Goal: Entertainment & Leisure: Browse casually

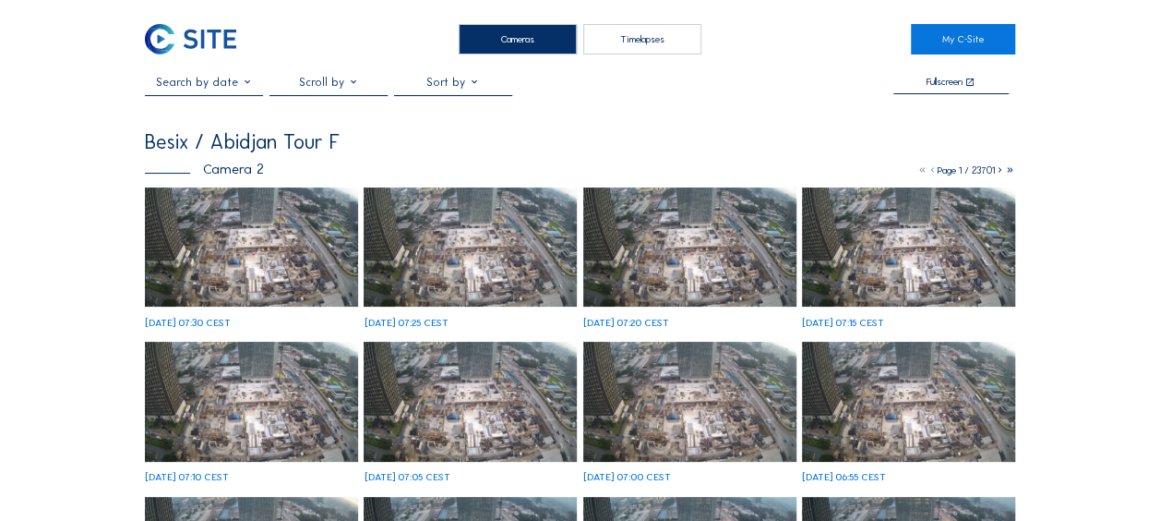
click at [181, 279] on img at bounding box center [251, 247] width 213 height 120
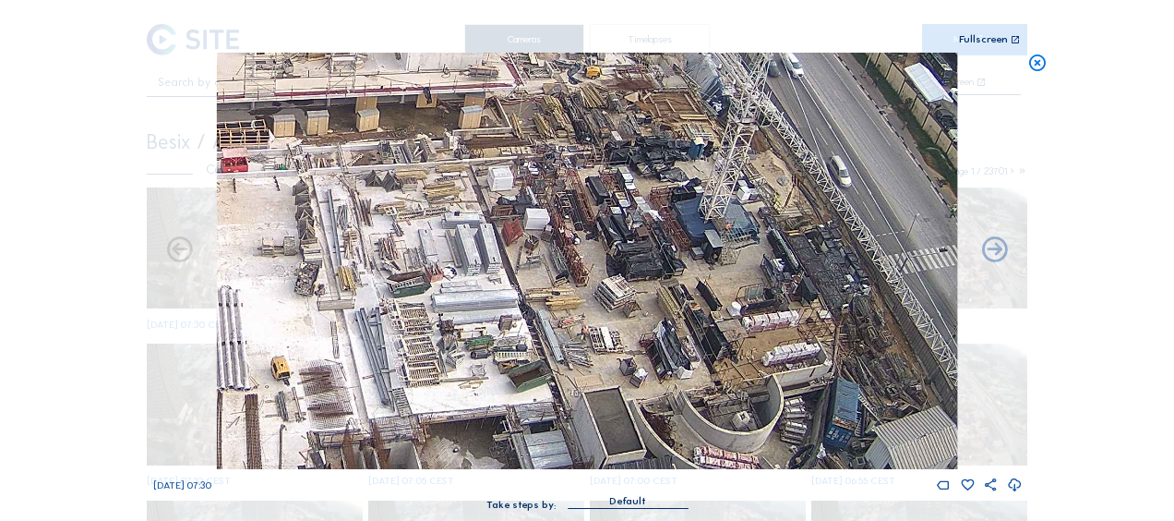
drag, startPoint x: 728, startPoint y: 252, endPoint x: 654, endPoint y: 375, distance: 143.3
click at [654, 375] on img at bounding box center [587, 261] width 740 height 416
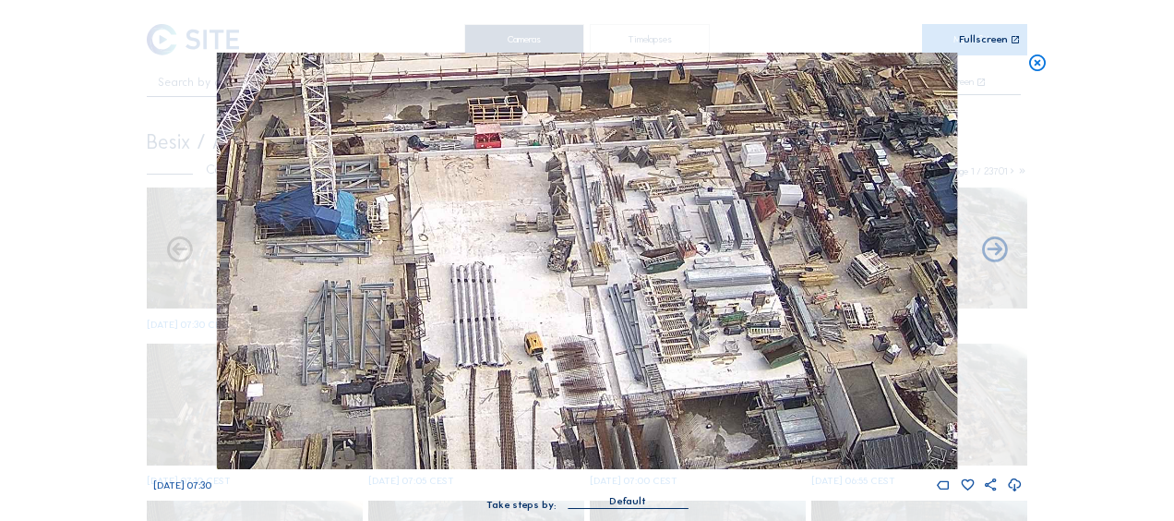
drag, startPoint x: 447, startPoint y: 266, endPoint x: 609, endPoint y: 248, distance: 163.4
click at [761, 231] on img at bounding box center [587, 261] width 740 height 416
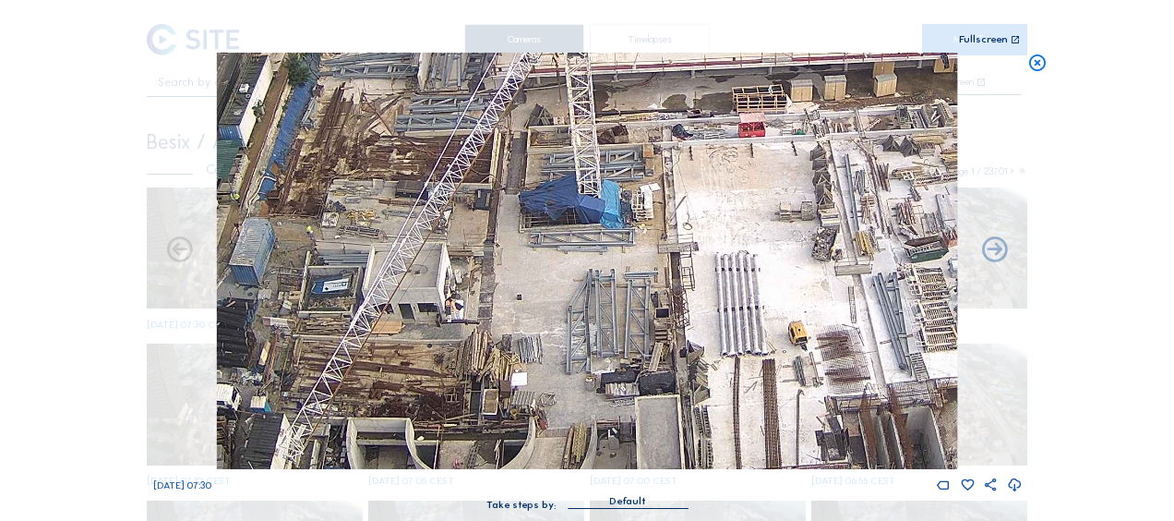
drag, startPoint x: 445, startPoint y: 247, endPoint x: 691, endPoint y: 237, distance: 246.7
click at [691, 237] on img at bounding box center [587, 261] width 740 height 416
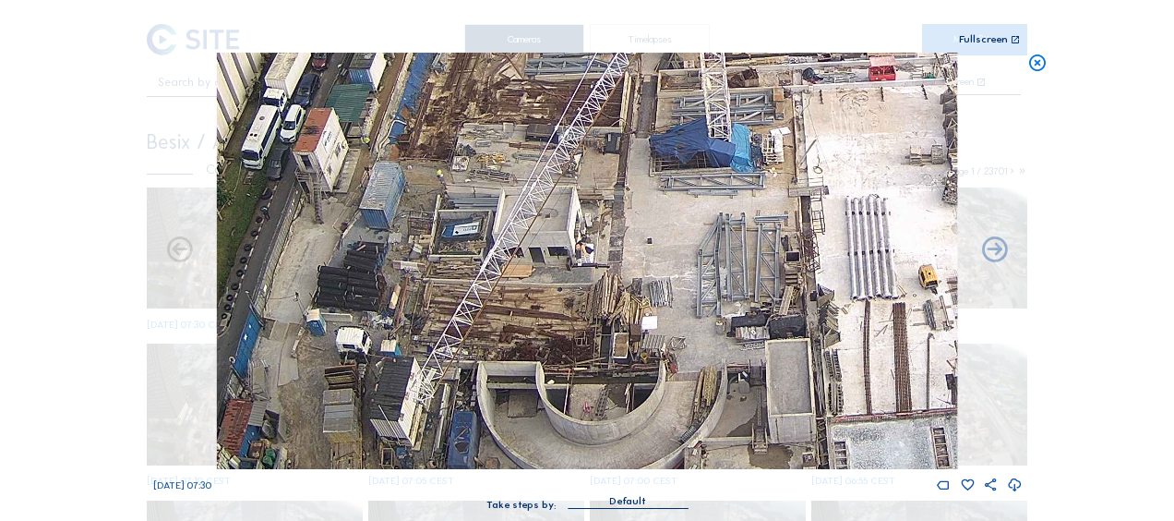
drag, startPoint x: 443, startPoint y: 264, endPoint x: 530, endPoint y: 179, distance: 121.4
click at [530, 179] on img at bounding box center [587, 261] width 740 height 416
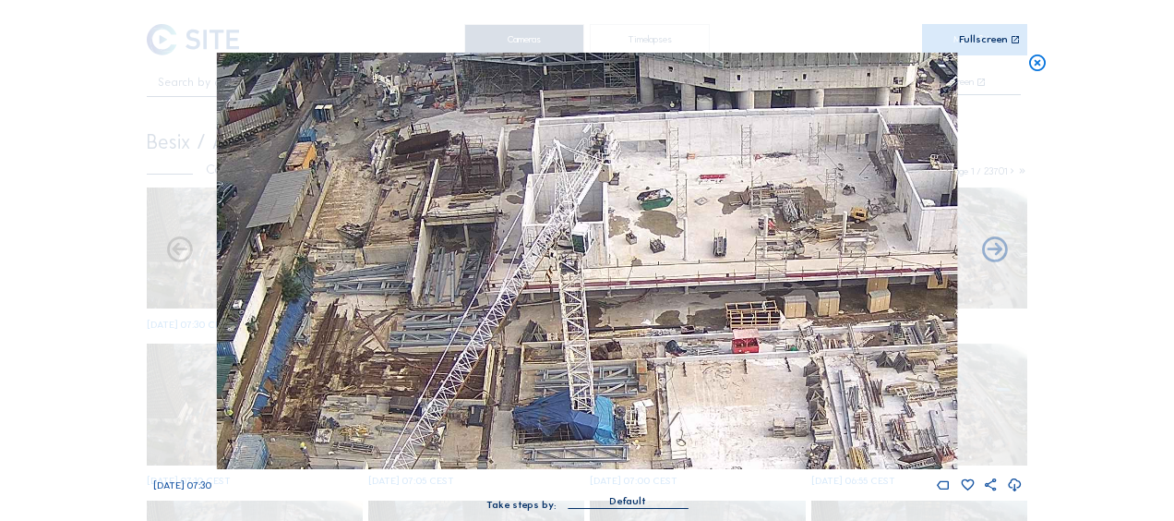
drag, startPoint x: 798, startPoint y: 186, endPoint x: 659, endPoint y: 441, distance: 290.0
click at [663, 441] on img at bounding box center [587, 261] width 740 height 416
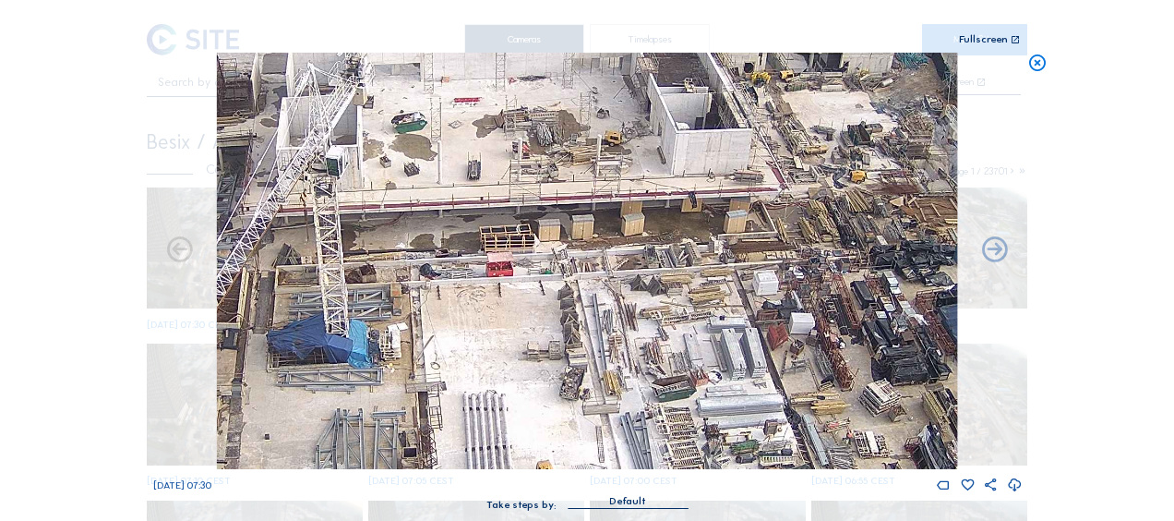
drag, startPoint x: 825, startPoint y: 305, endPoint x: 541, endPoint y: 246, distance: 290.4
click at [499, 246] on img at bounding box center [587, 261] width 740 height 416
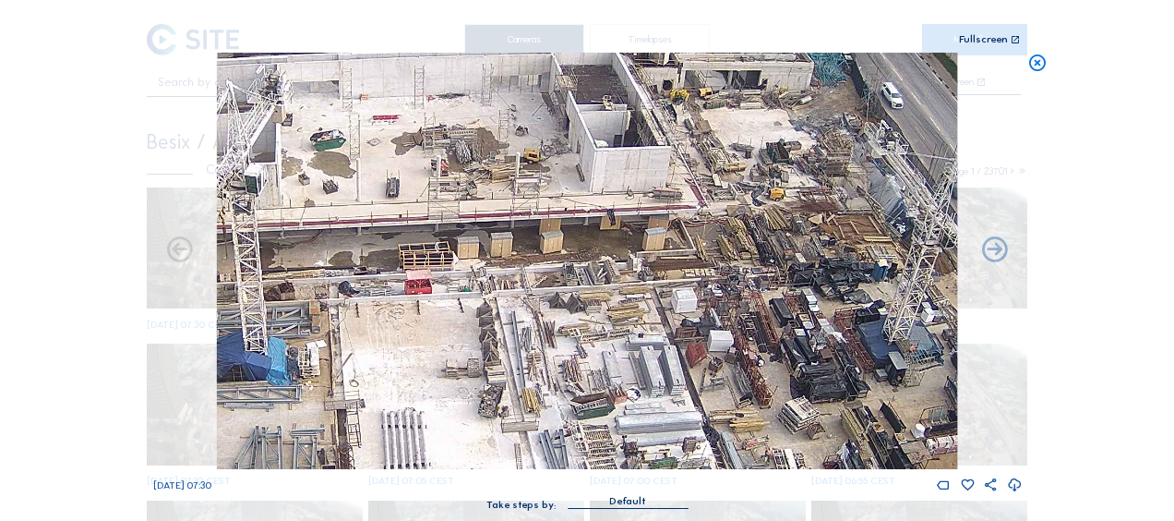
drag, startPoint x: 678, startPoint y: 268, endPoint x: 445, endPoint y: 300, distance: 234.9
click at [445, 300] on img at bounding box center [587, 261] width 740 height 416
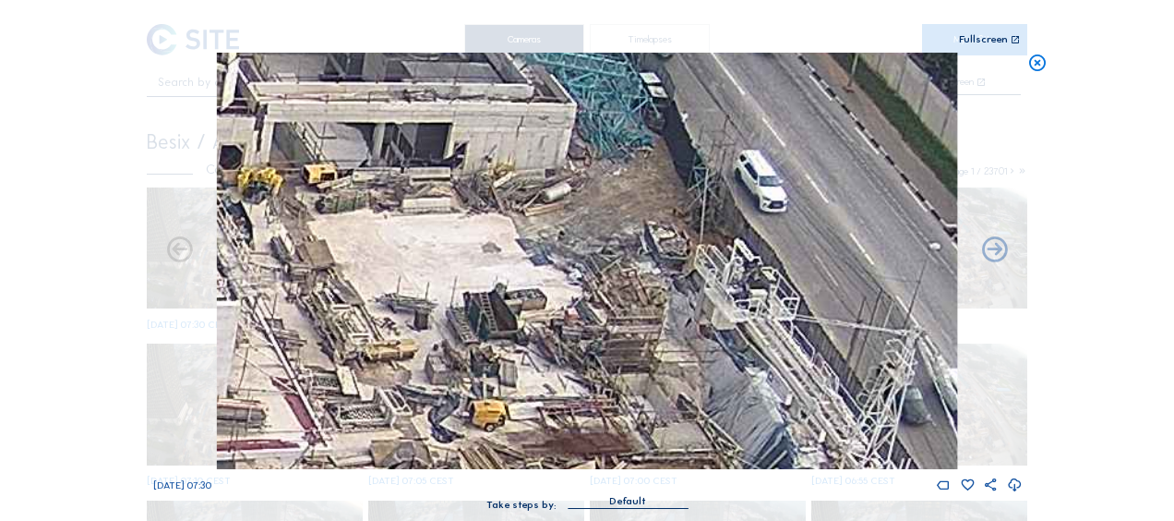
drag, startPoint x: 520, startPoint y: 264, endPoint x: 441, endPoint y: 522, distance: 270.1
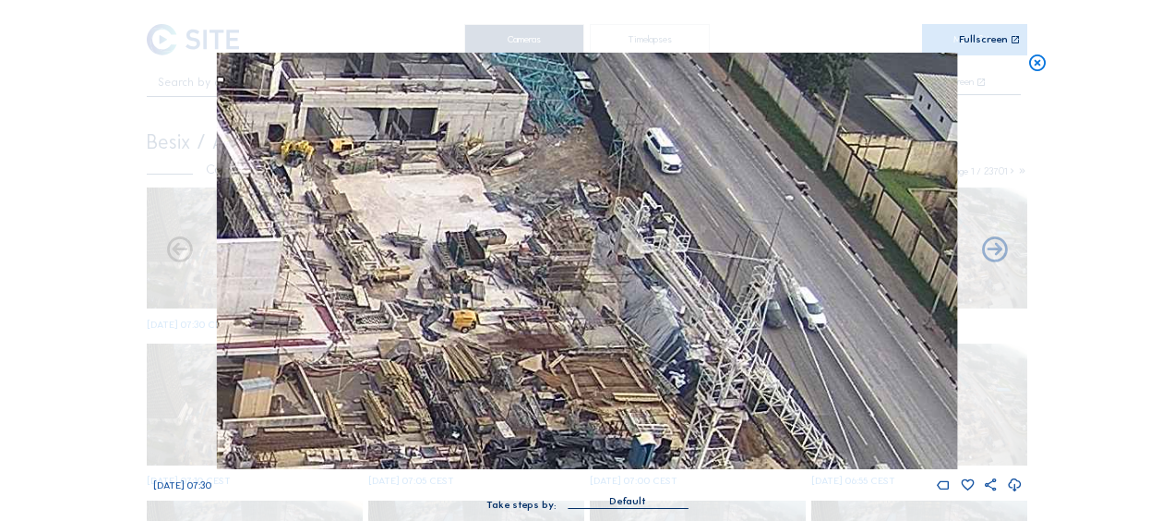
drag, startPoint x: 453, startPoint y: 408, endPoint x: 435, endPoint y: 329, distance: 81.5
click at [437, 316] on img at bounding box center [587, 261] width 740 height 416
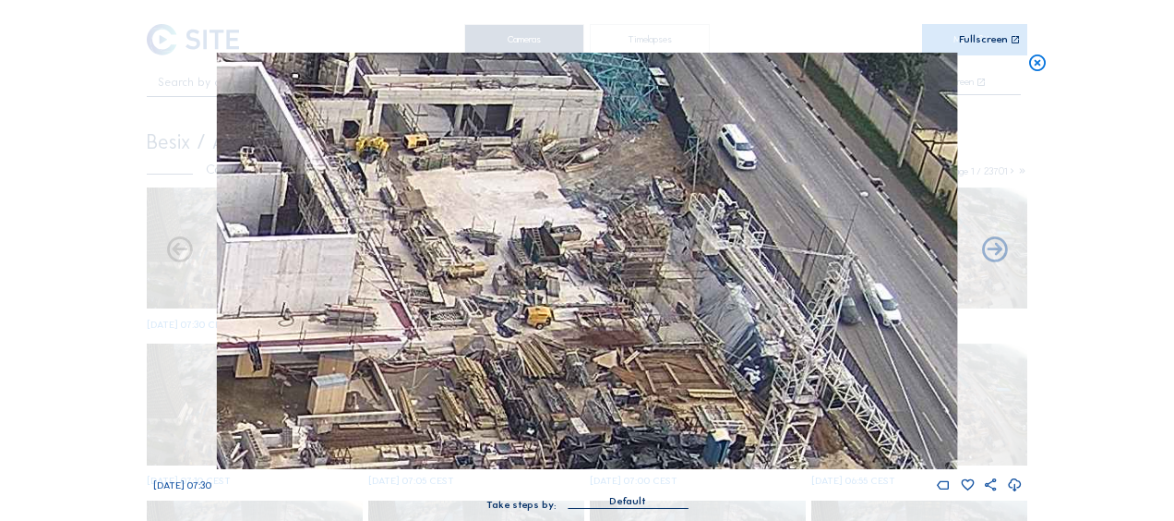
drag, startPoint x: 430, startPoint y: 358, endPoint x: 506, endPoint y: 354, distance: 75.8
click at [506, 354] on img at bounding box center [587, 261] width 740 height 416
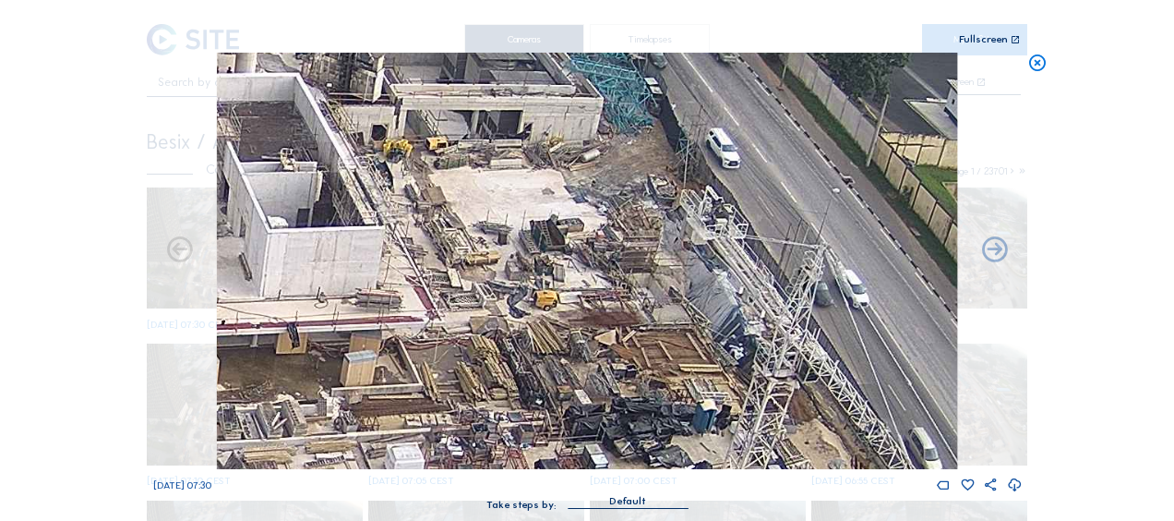
drag, startPoint x: 502, startPoint y: 366, endPoint x: 513, endPoint y: 344, distance: 23.9
click at [513, 344] on img at bounding box center [587, 261] width 740 height 416
click at [44, 185] on div "Scroll to travel through time | Press 'Alt' Button + Scroll to Zoom | Click and…" at bounding box center [587, 260] width 1174 height 521
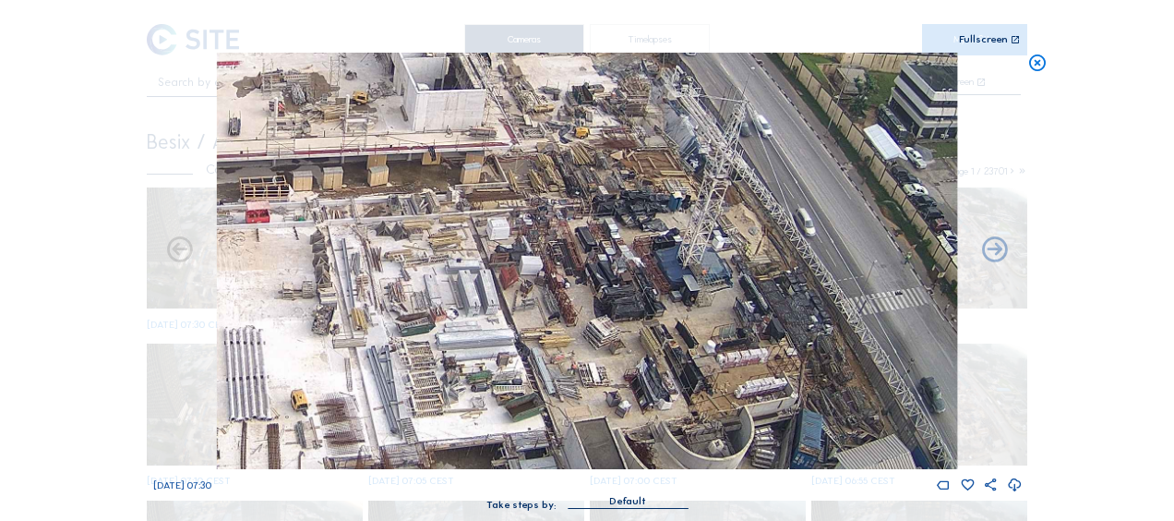
drag, startPoint x: 401, startPoint y: 354, endPoint x: 506, endPoint y: 154, distance: 226.3
click at [506, 138] on img at bounding box center [587, 261] width 740 height 416
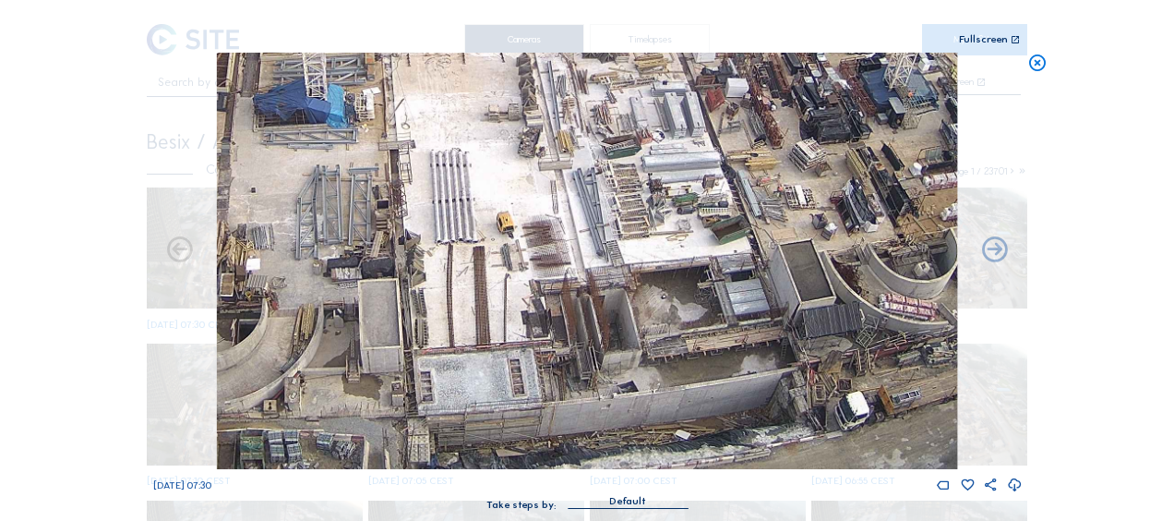
drag, startPoint x: 419, startPoint y: 282, endPoint x: 626, endPoint y: 97, distance: 277.8
click at [626, 97] on img at bounding box center [587, 261] width 740 height 416
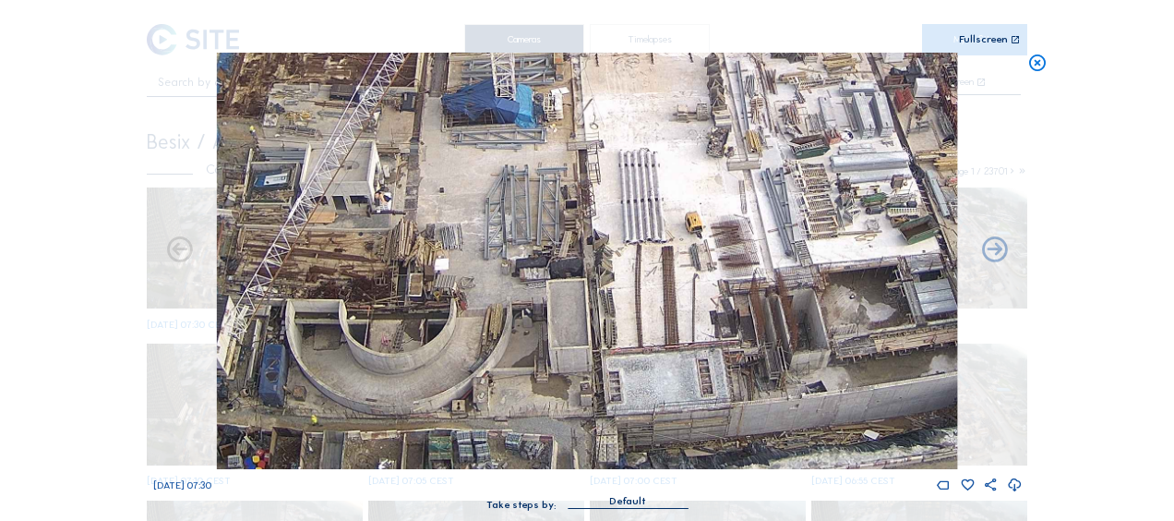
drag, startPoint x: 430, startPoint y: 331, endPoint x: 589, endPoint y: 180, distance: 219.4
click at [589, 180] on img at bounding box center [587, 261] width 740 height 416
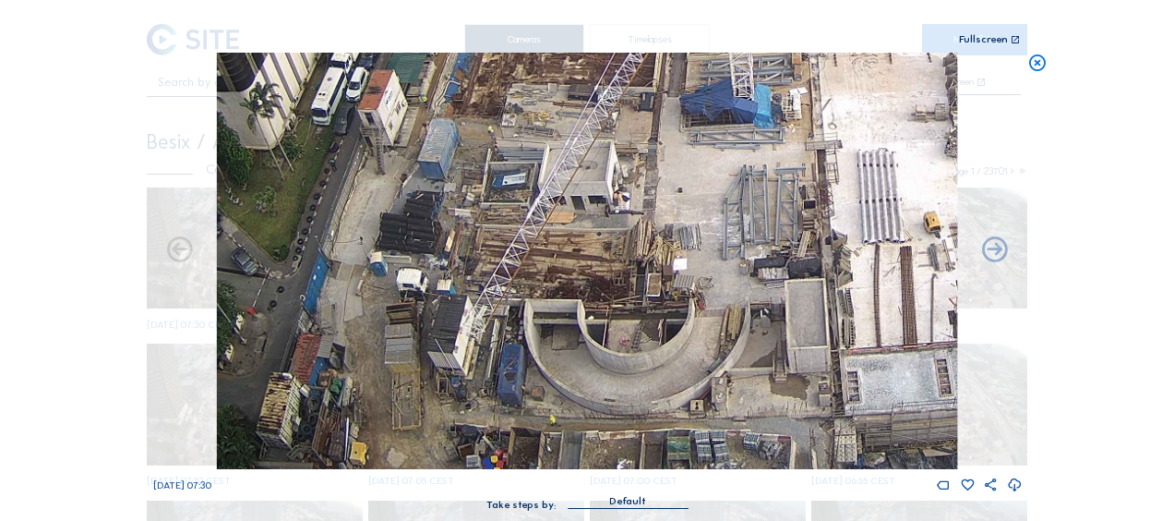
drag, startPoint x: 411, startPoint y: 283, endPoint x: 647, endPoint y: 194, distance: 252.7
click at [647, 194] on img at bounding box center [587, 261] width 740 height 416
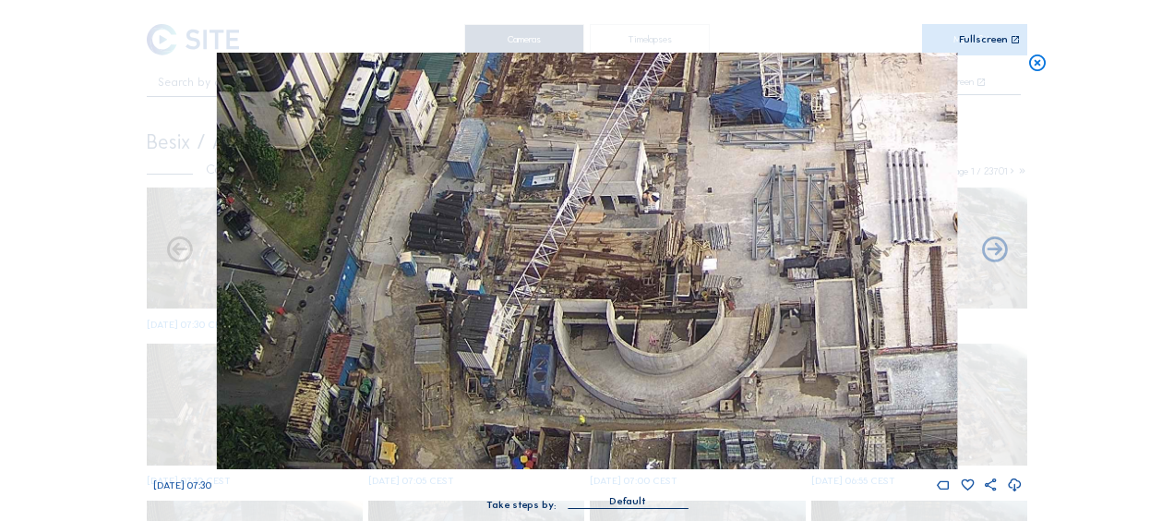
drag, startPoint x: 349, startPoint y: 349, endPoint x: 378, endPoint y: 327, distance: 36.9
click at [378, 327] on img at bounding box center [587, 261] width 740 height 416
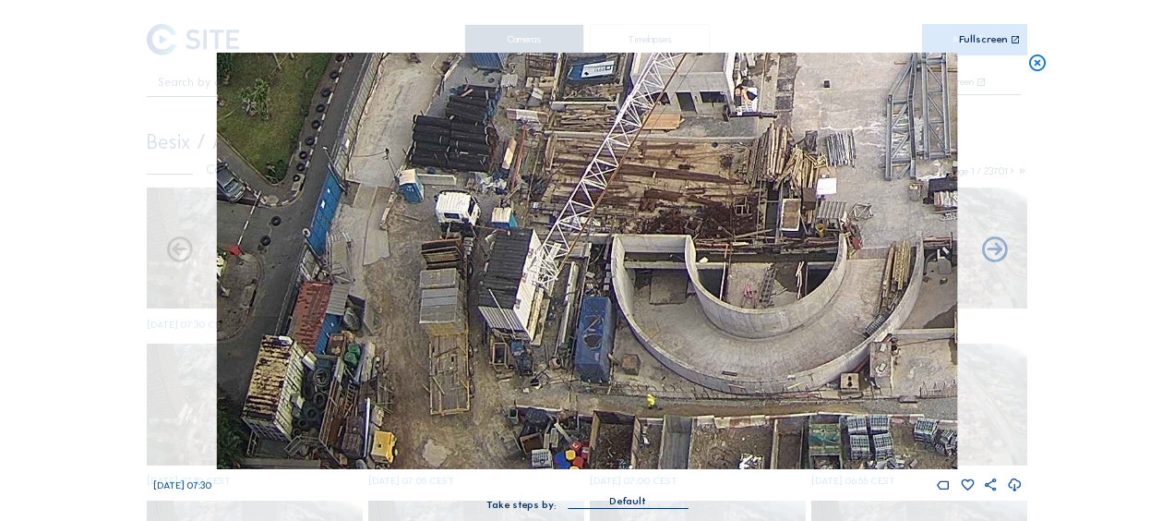
drag, startPoint x: 567, startPoint y: 299, endPoint x: 607, endPoint y: 318, distance: 44.6
click at [522, 228] on img at bounding box center [587, 261] width 740 height 416
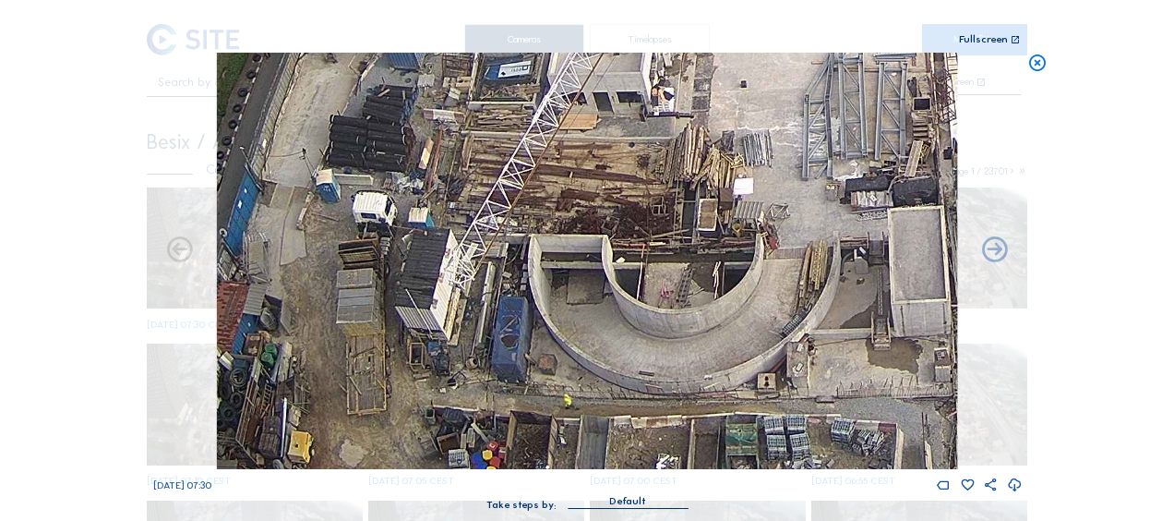
drag, startPoint x: 668, startPoint y: 355, endPoint x: 543, endPoint y: 264, distance: 155.3
click at [547, 264] on img at bounding box center [587, 261] width 740 height 416
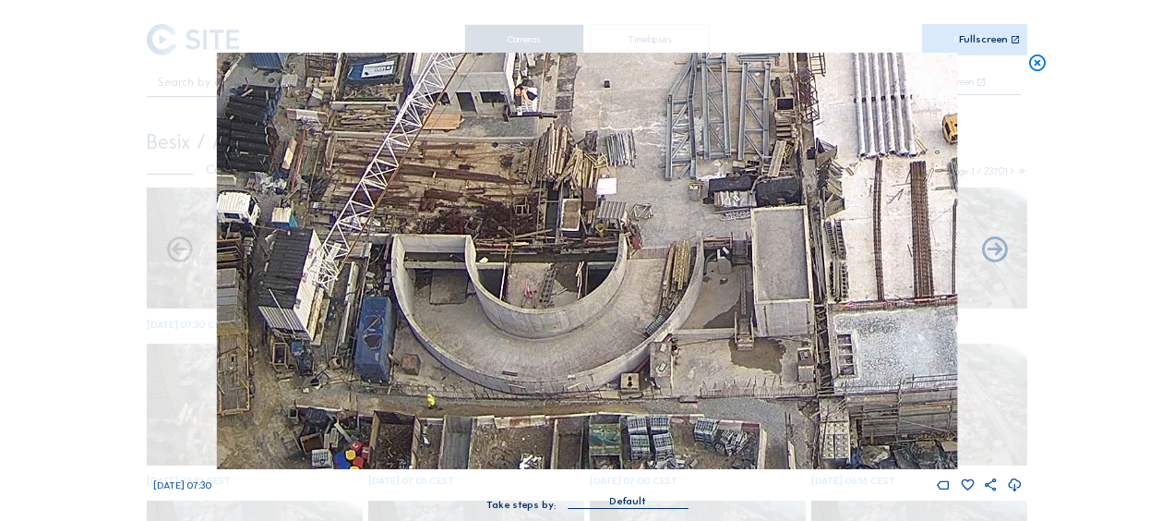
drag, startPoint x: 624, startPoint y: 308, endPoint x: 358, endPoint y: 215, distance: 281.7
click at [359, 214] on img at bounding box center [587, 261] width 740 height 416
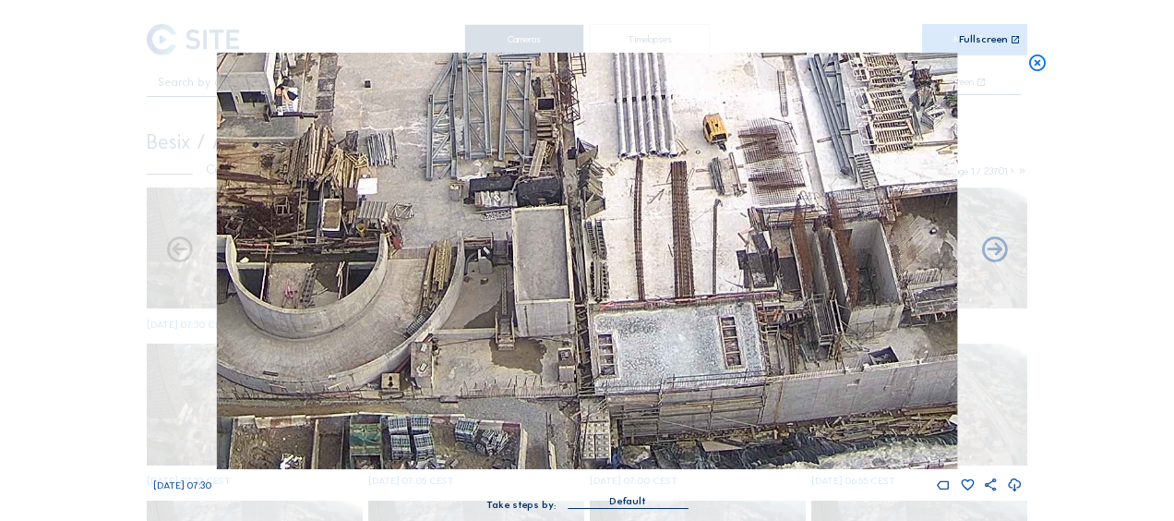
drag, startPoint x: 607, startPoint y: 260, endPoint x: 426, endPoint y: 199, distance: 190.9
click at [426, 199] on img at bounding box center [587, 261] width 740 height 416
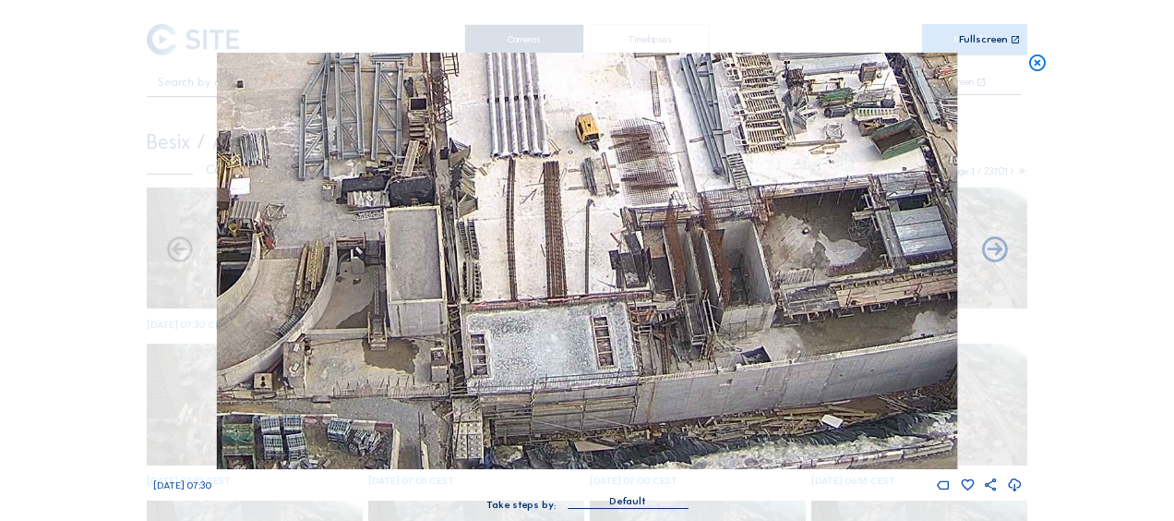
drag, startPoint x: 541, startPoint y: 271, endPoint x: 406, endPoint y: 212, distance: 147.2
click at [406, 212] on img at bounding box center [587, 261] width 740 height 416
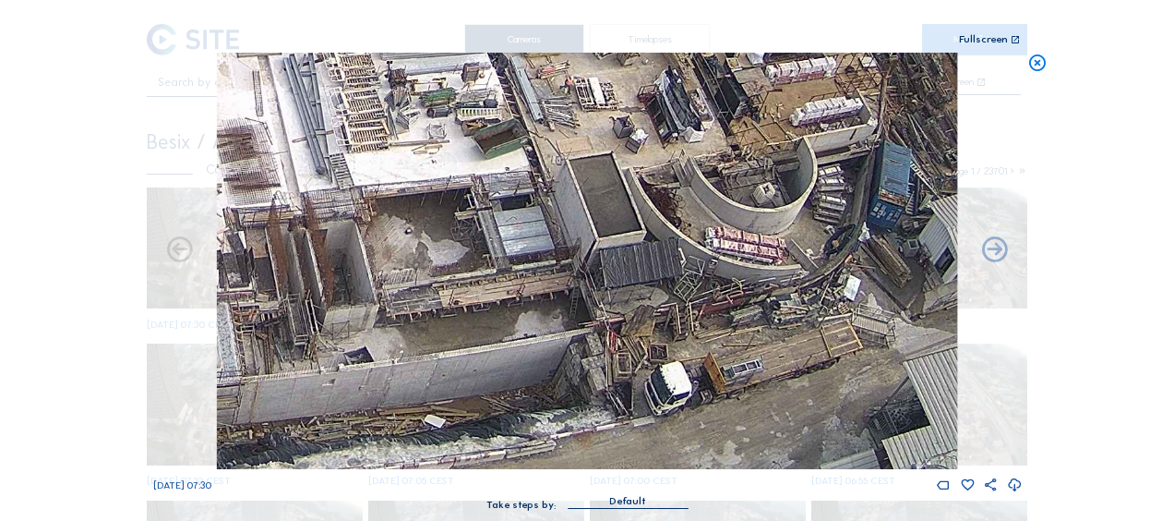
drag, startPoint x: 630, startPoint y: 332, endPoint x: 380, endPoint y: 243, distance: 264.8
click at [380, 243] on img at bounding box center [587, 261] width 740 height 416
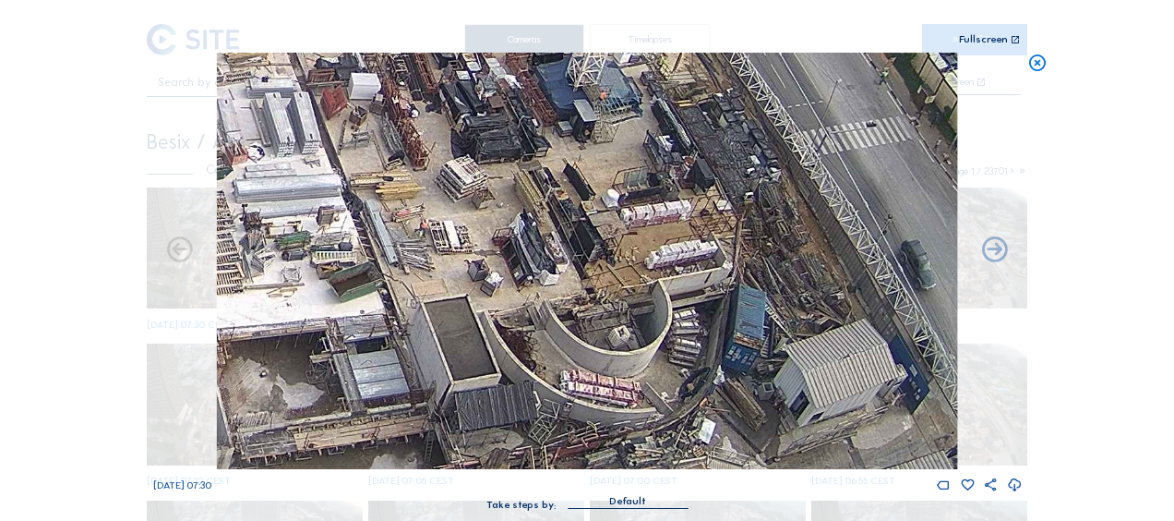
drag, startPoint x: 818, startPoint y: 262, endPoint x: 702, endPoint y: 388, distance: 171.1
click at [702, 388] on img at bounding box center [587, 261] width 740 height 416
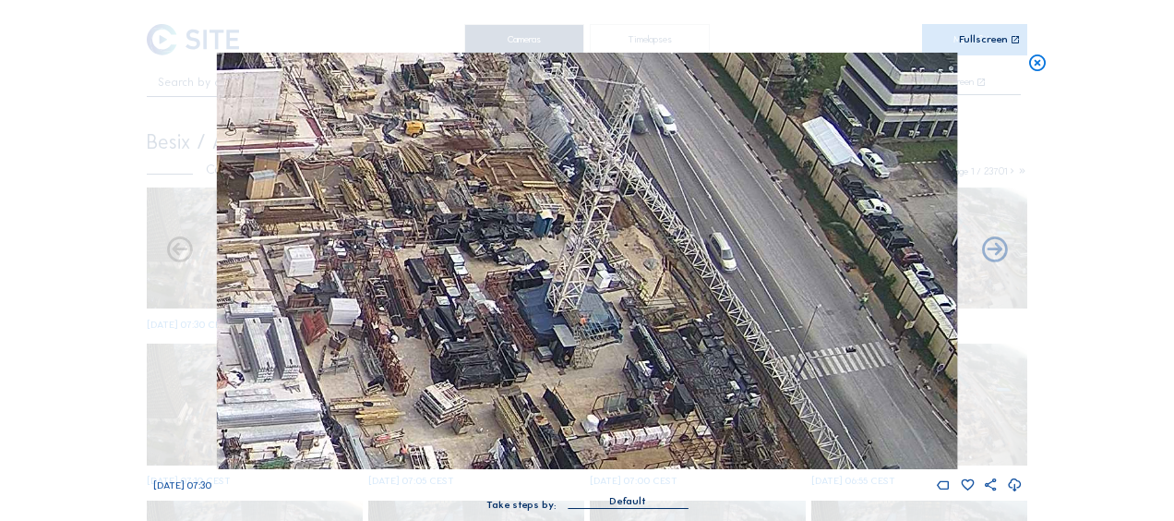
drag, startPoint x: 648, startPoint y: 239, endPoint x: 623, endPoint y: 436, distance: 198.2
click at [632, 469] on div "Fr 10 Oct 2025 07:30" at bounding box center [587, 273] width 869 height 440
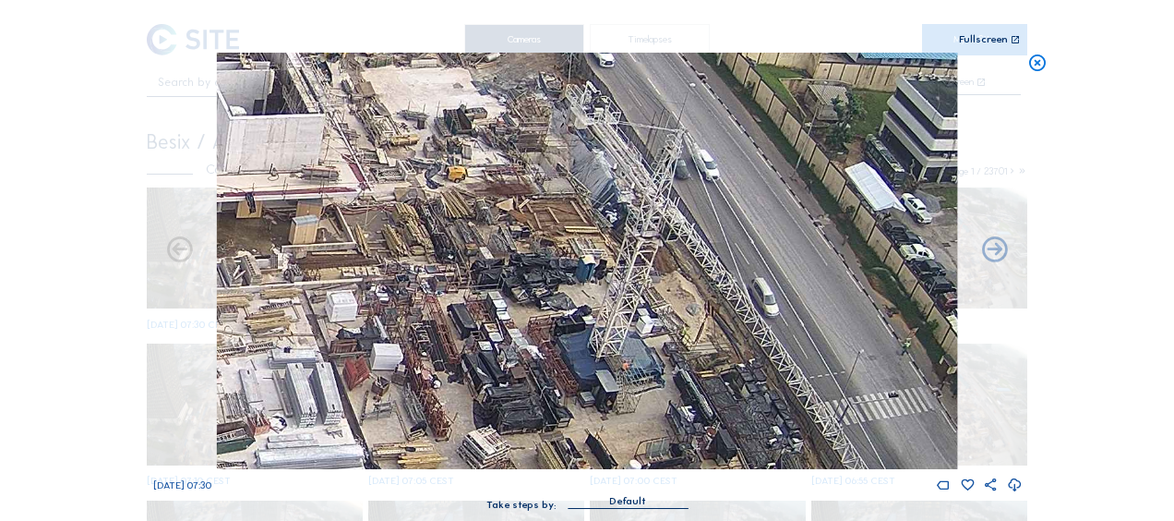
drag, startPoint x: 529, startPoint y: 265, endPoint x: 571, endPoint y: 309, distance: 61.4
click at [571, 309] on img at bounding box center [587, 261] width 740 height 416
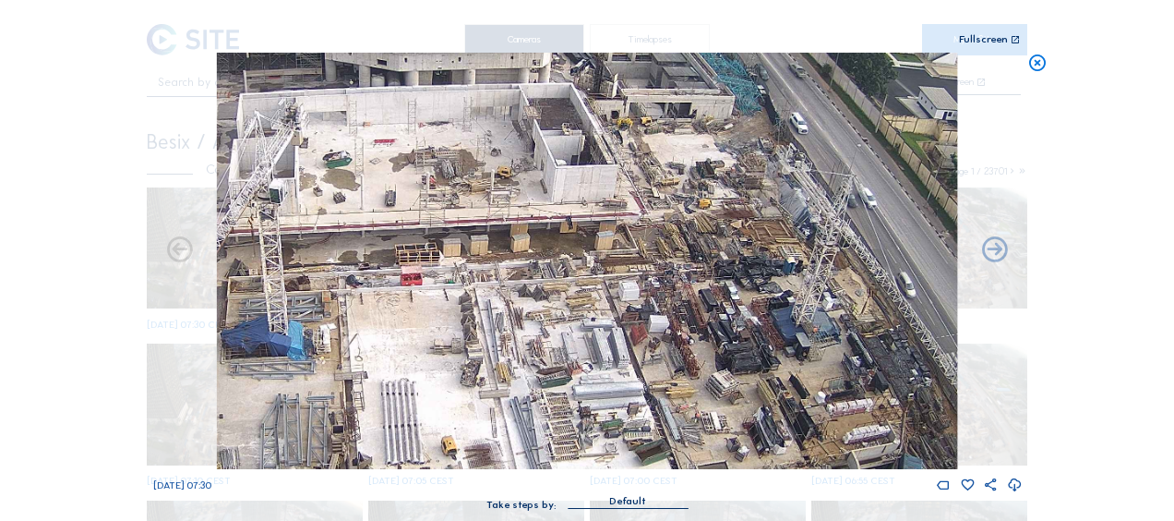
drag, startPoint x: 433, startPoint y: 297, endPoint x: 646, endPoint y: 303, distance: 213.3
click at [671, 299] on img at bounding box center [587, 261] width 740 height 416
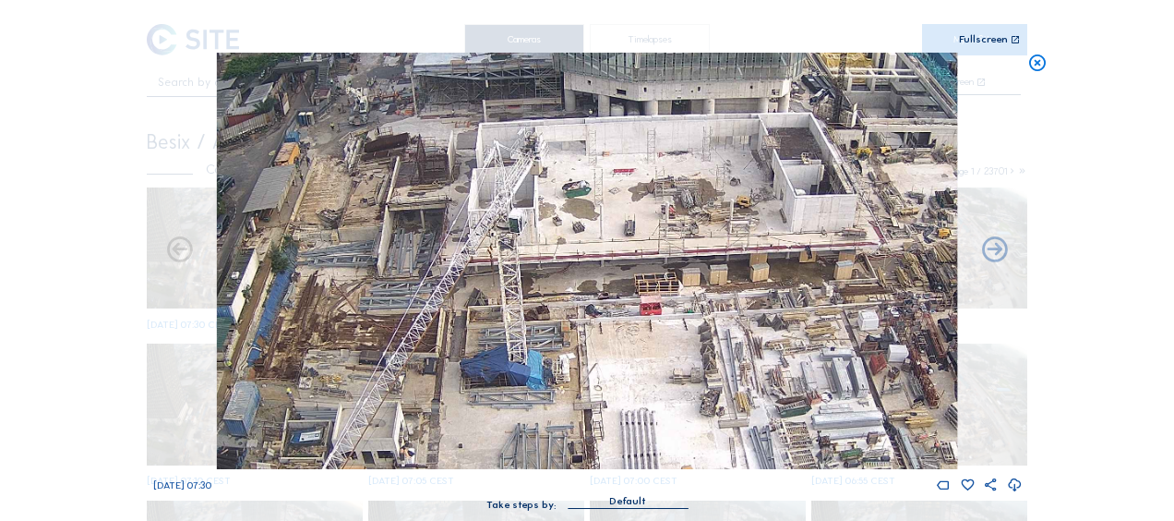
drag, startPoint x: 611, startPoint y: 299, endPoint x: 650, endPoint y: 284, distance: 41.5
click at [668, 286] on img at bounding box center [587, 261] width 740 height 416
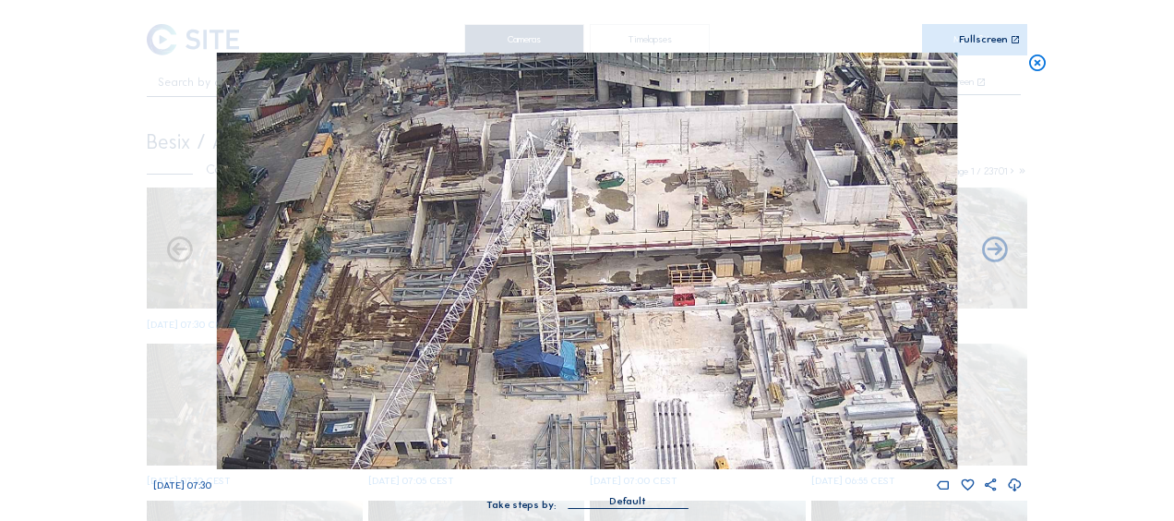
drag, startPoint x: 426, startPoint y: 327, endPoint x: 488, endPoint y: 170, distance: 168.7
click at [488, 170] on img at bounding box center [587, 261] width 740 height 416
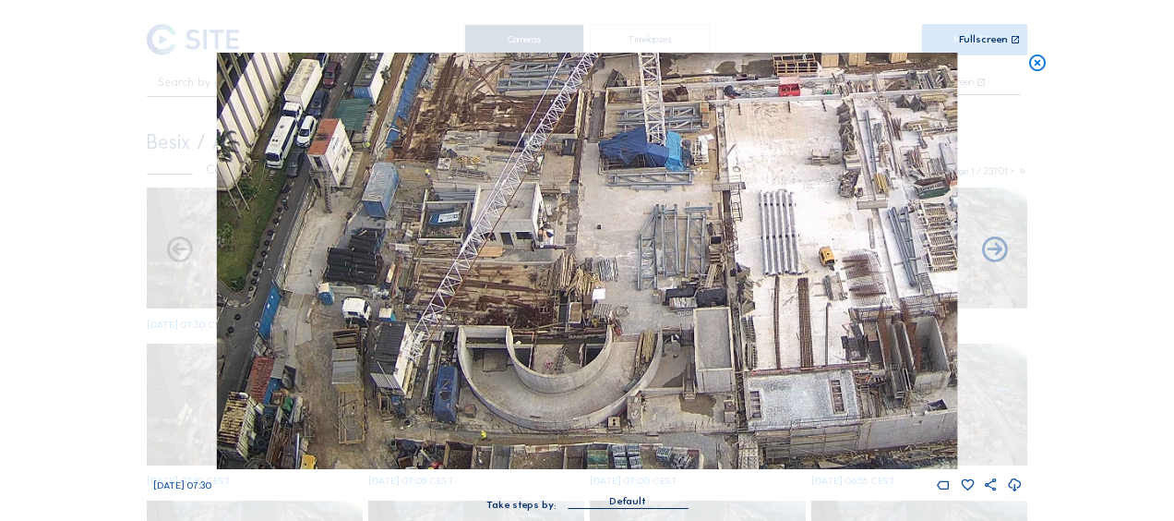
click at [438, 260] on img at bounding box center [587, 261] width 740 height 416
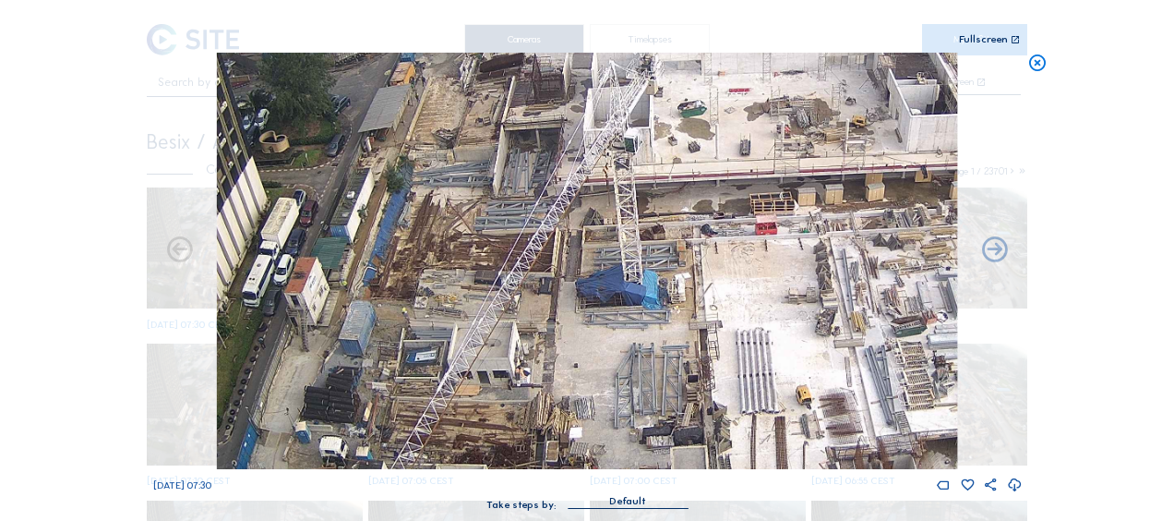
drag, startPoint x: 502, startPoint y: 228, endPoint x: 456, endPoint y: 292, distance: 78.7
click at [456, 292] on img at bounding box center [587, 261] width 740 height 416
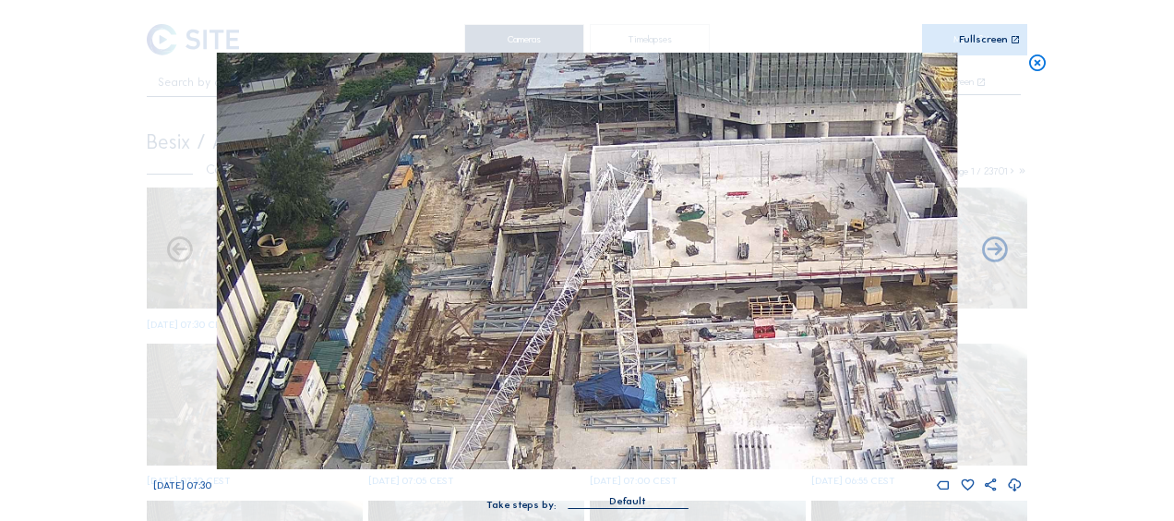
drag, startPoint x: 476, startPoint y: 249, endPoint x: 497, endPoint y: 451, distance: 203.2
click at [500, 458] on img at bounding box center [587, 261] width 740 height 416
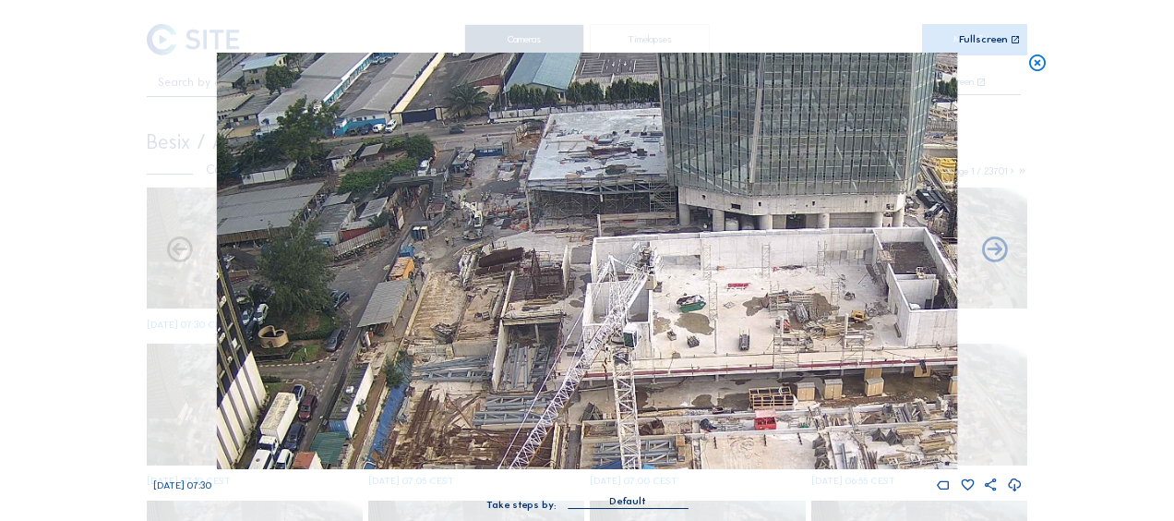
drag, startPoint x: 542, startPoint y: 94, endPoint x: 518, endPoint y: 175, distance: 84.7
click at [535, 162] on img at bounding box center [587, 261] width 740 height 416
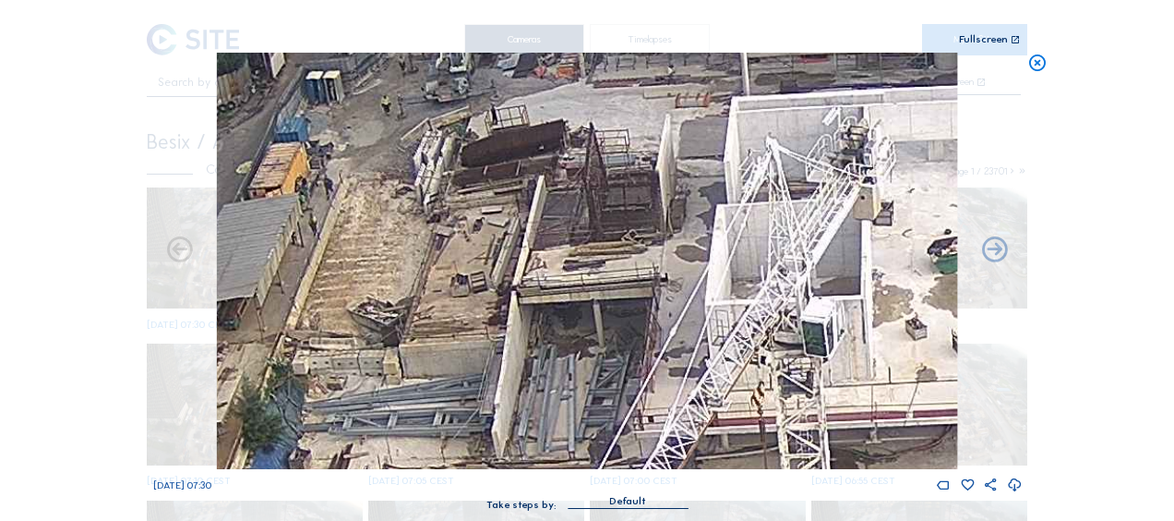
drag, startPoint x: 543, startPoint y: 360, endPoint x: 581, endPoint y: 164, distance: 199.3
click at [585, 148] on img at bounding box center [587, 261] width 740 height 416
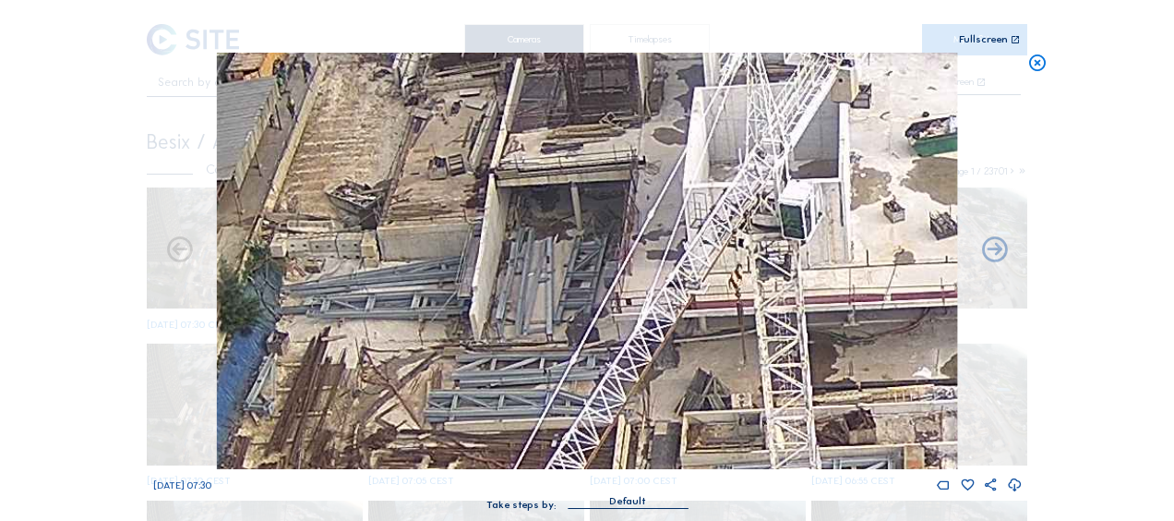
drag, startPoint x: 517, startPoint y: 337, endPoint x: 487, endPoint y: 225, distance: 115.5
click at [489, 224] on img at bounding box center [587, 261] width 740 height 416
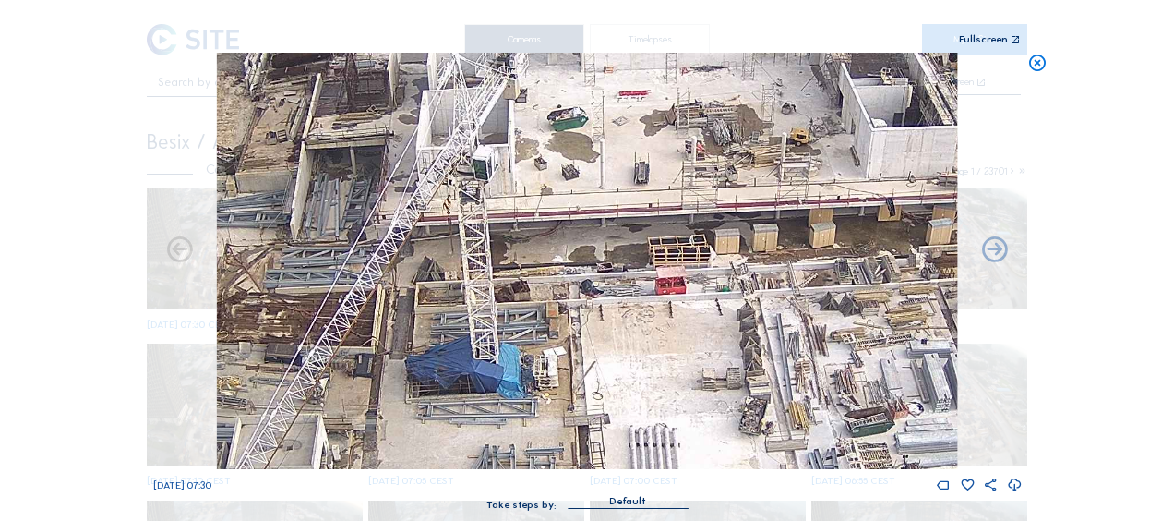
drag, startPoint x: 818, startPoint y: 302, endPoint x: 630, endPoint y: 260, distance: 192.8
click at [550, 241] on img at bounding box center [587, 261] width 740 height 416
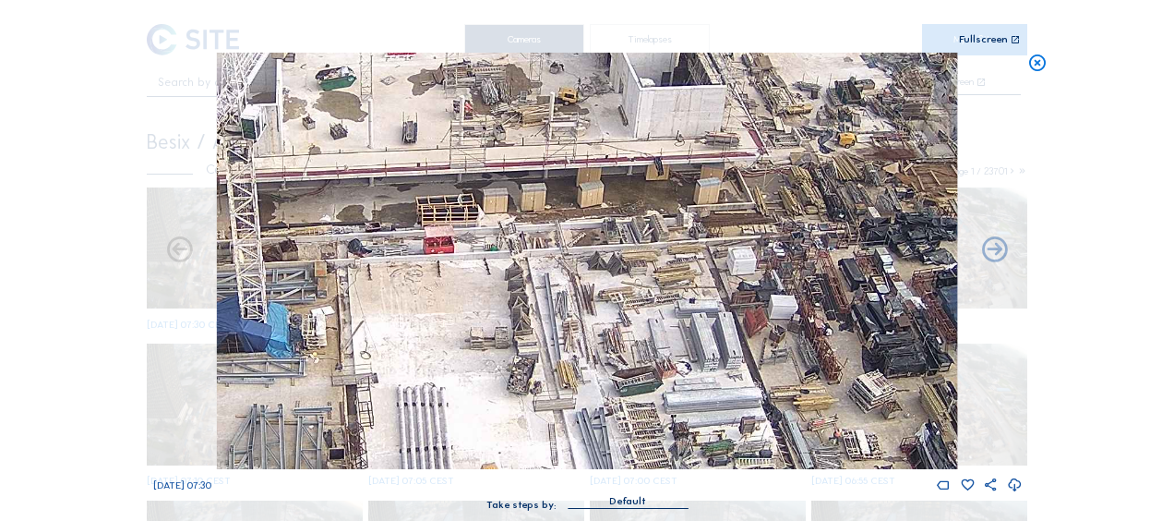
drag, startPoint x: 709, startPoint y: 281, endPoint x: 557, endPoint y: 246, distance: 156.3
click at [557, 245] on img at bounding box center [587, 261] width 740 height 416
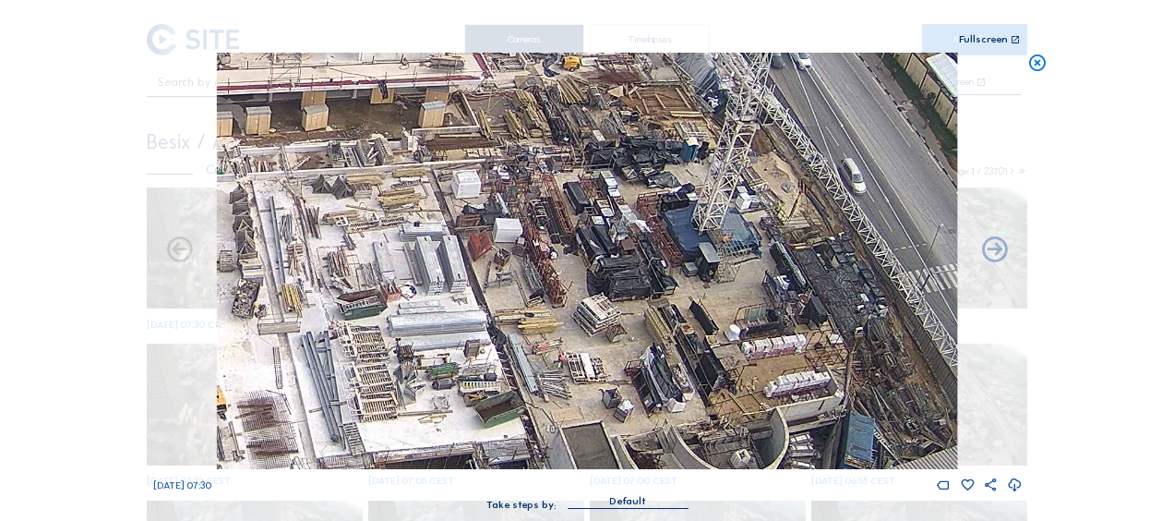
drag, startPoint x: 623, startPoint y: 273, endPoint x: 546, endPoint y: 249, distance: 80.3
click at [546, 246] on img at bounding box center [587, 261] width 740 height 416
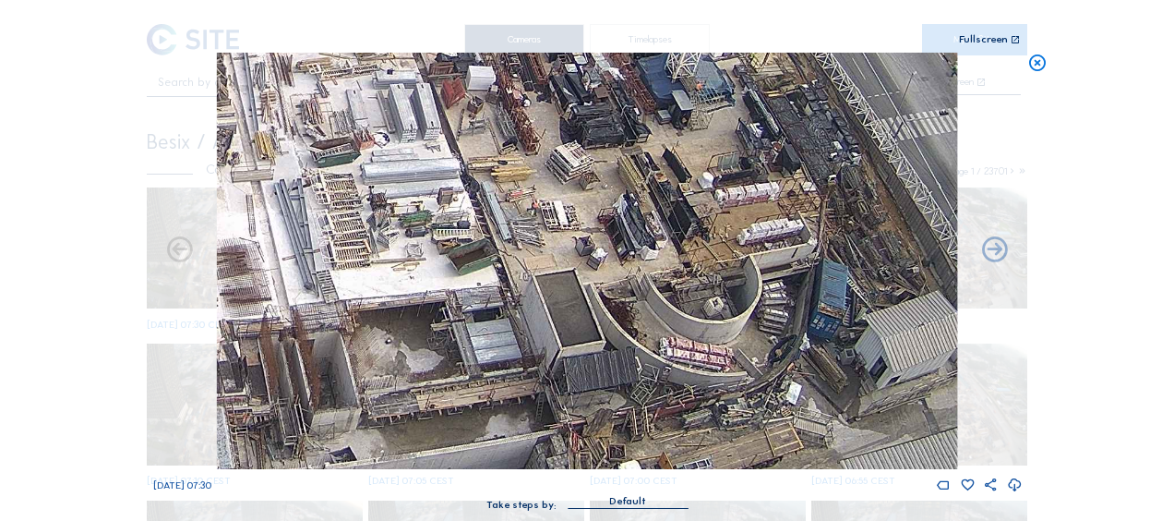
drag, startPoint x: 607, startPoint y: 374, endPoint x: 700, endPoint y: 342, distance: 97.8
click at [700, 342] on img at bounding box center [587, 261] width 740 height 416
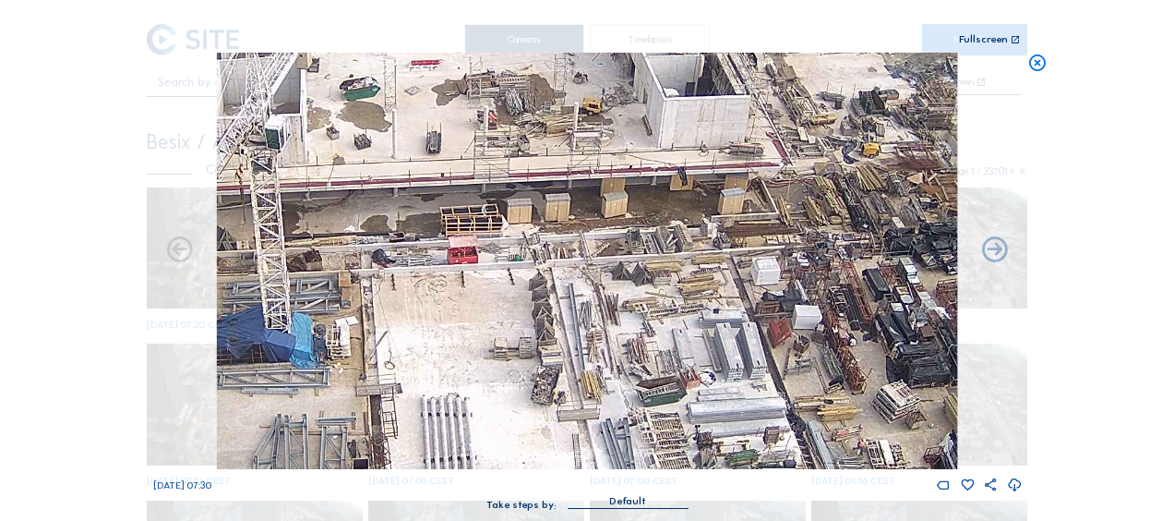
drag, startPoint x: 377, startPoint y: 198, endPoint x: 544, endPoint y: 282, distance: 187.0
click at [583, 306] on img at bounding box center [587, 261] width 740 height 416
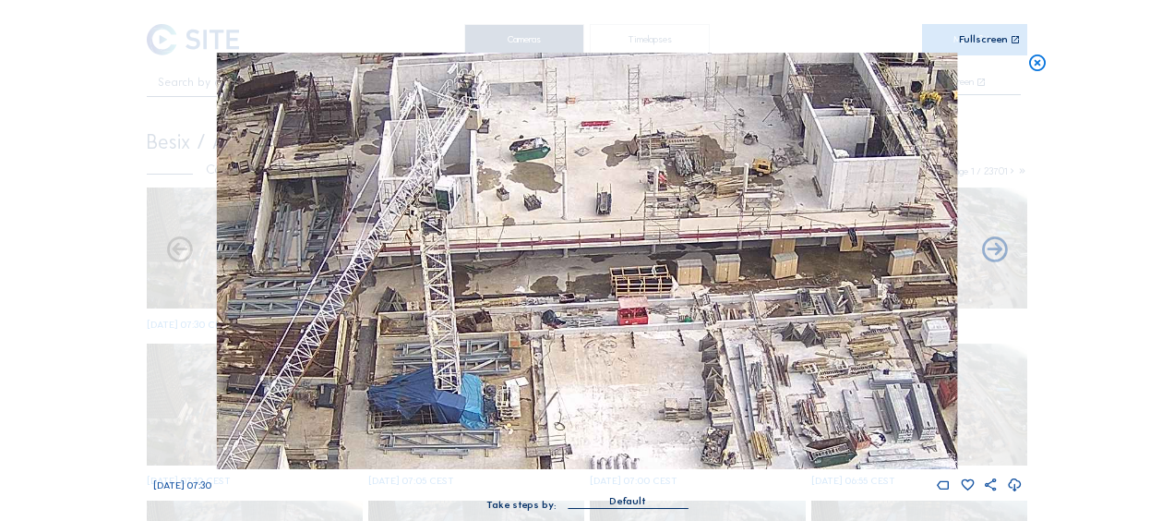
drag, startPoint x: 430, startPoint y: 254, endPoint x: 592, endPoint y: 306, distance: 169.9
click at [589, 309] on img at bounding box center [587, 261] width 740 height 416
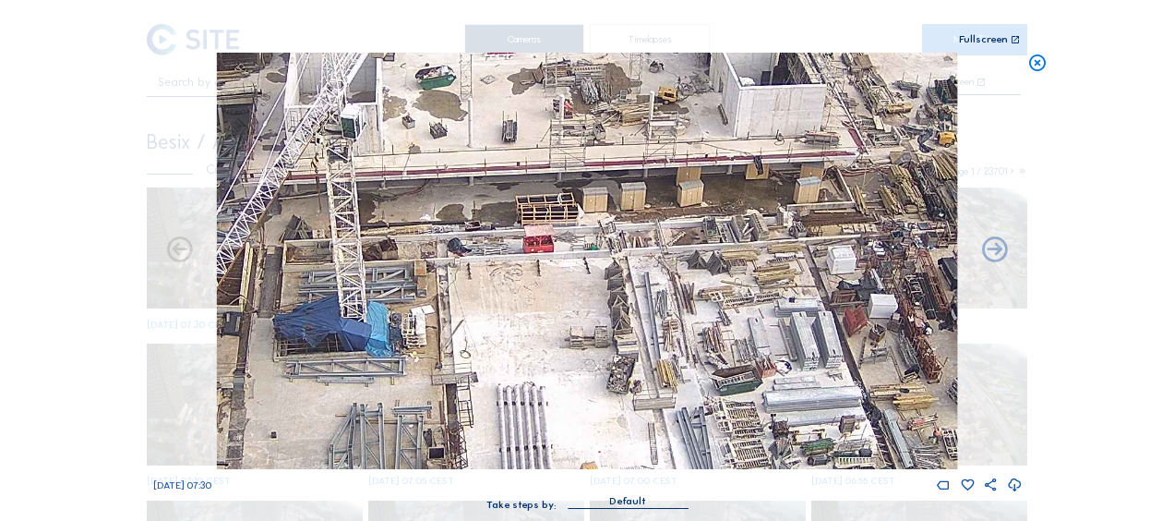
drag, startPoint x: 790, startPoint y: 294, endPoint x: 609, endPoint y: 198, distance: 204.4
click at [609, 198] on img at bounding box center [587, 261] width 740 height 416
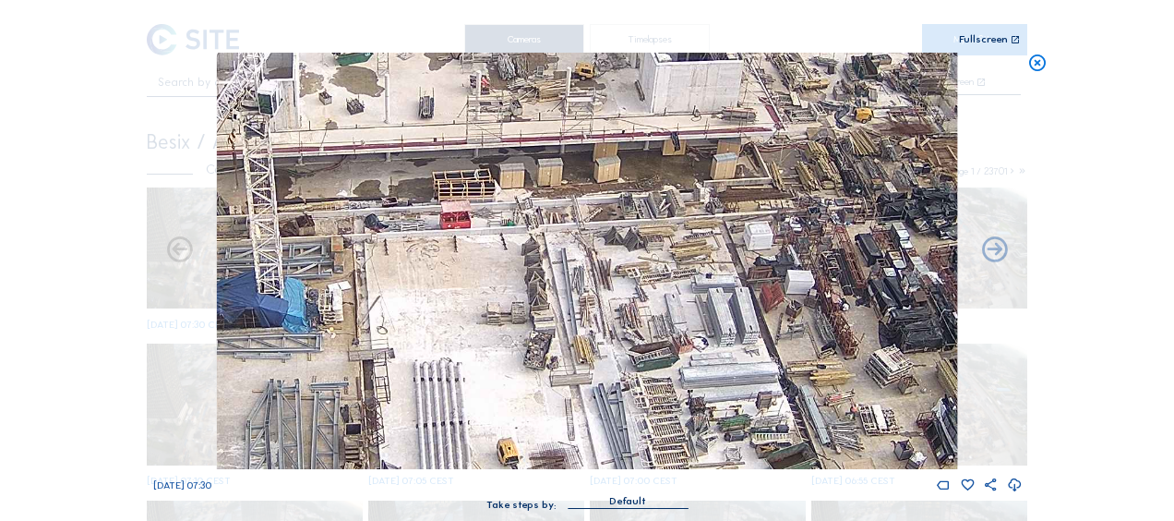
drag, startPoint x: 675, startPoint y: 250, endPoint x: 489, endPoint y: 183, distance: 197.4
click at [489, 183] on img at bounding box center [587, 261] width 740 height 416
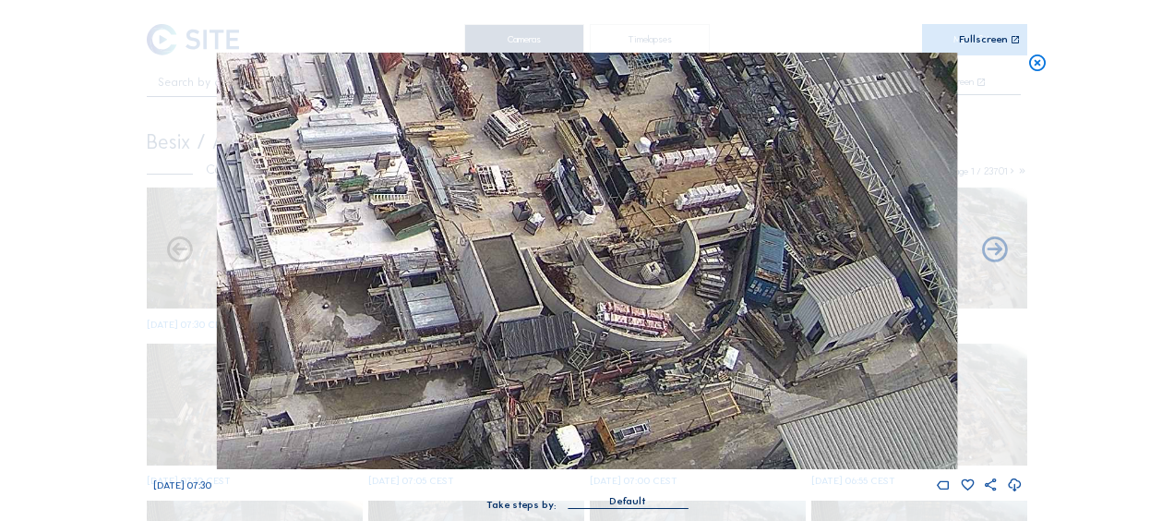
drag, startPoint x: 539, startPoint y: 306, endPoint x: 342, endPoint y: 130, distance: 264.8
click at [342, 130] on img at bounding box center [587, 261] width 740 height 416
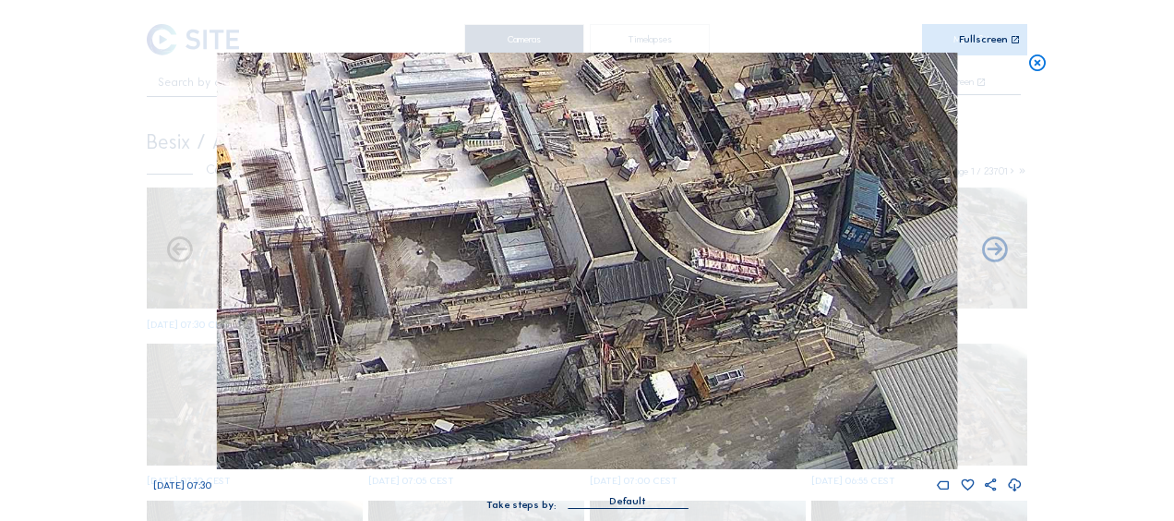
drag, startPoint x: 384, startPoint y: 255, endPoint x: 480, endPoint y: 113, distance: 171.5
click at [480, 113] on img at bounding box center [587, 261] width 740 height 416
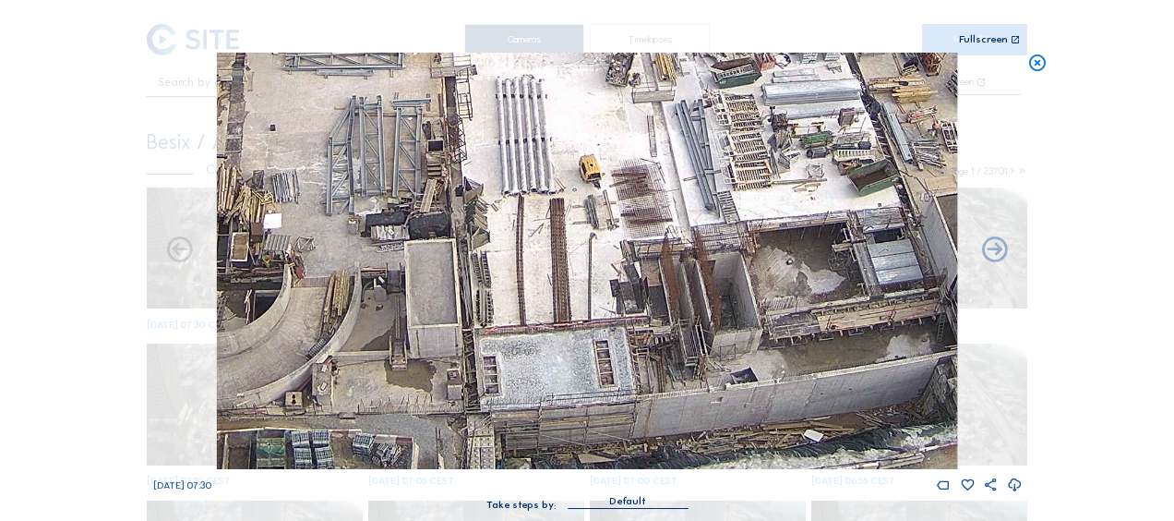
drag, startPoint x: 818, startPoint y: 222, endPoint x: 842, endPoint y: 229, distance: 24.9
click at [844, 227] on img at bounding box center [587, 261] width 740 height 416
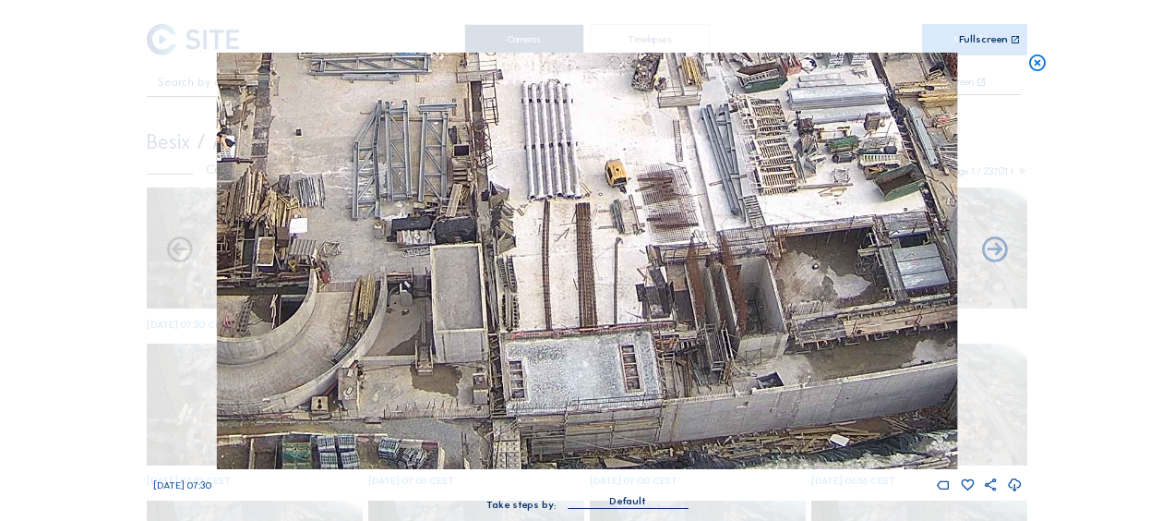
drag, startPoint x: 548, startPoint y: 243, endPoint x: 718, endPoint y: 237, distance: 169.9
click at [717, 237] on img at bounding box center [587, 261] width 740 height 416
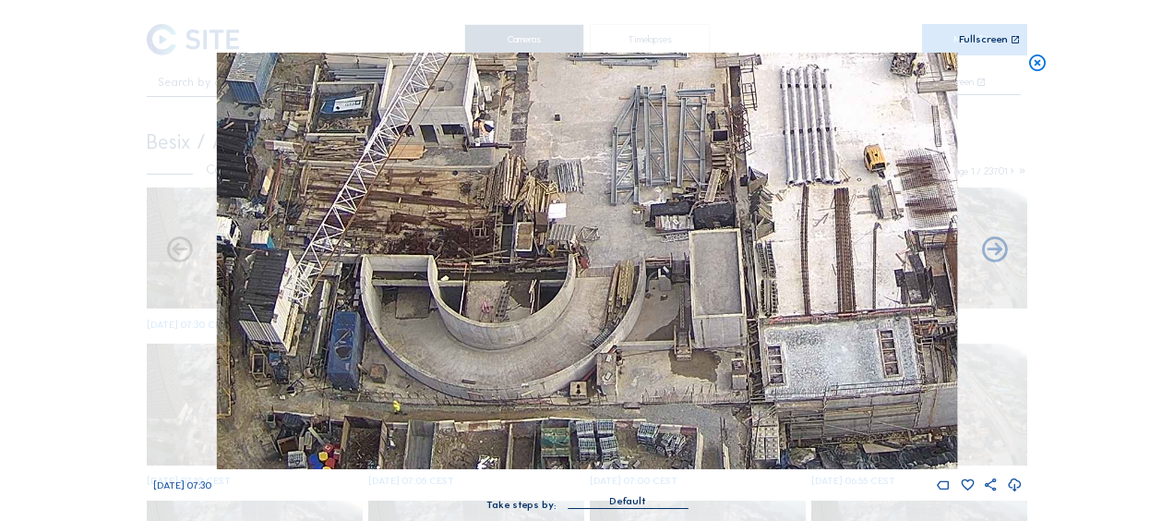
click at [545, 229] on img at bounding box center [587, 261] width 740 height 416
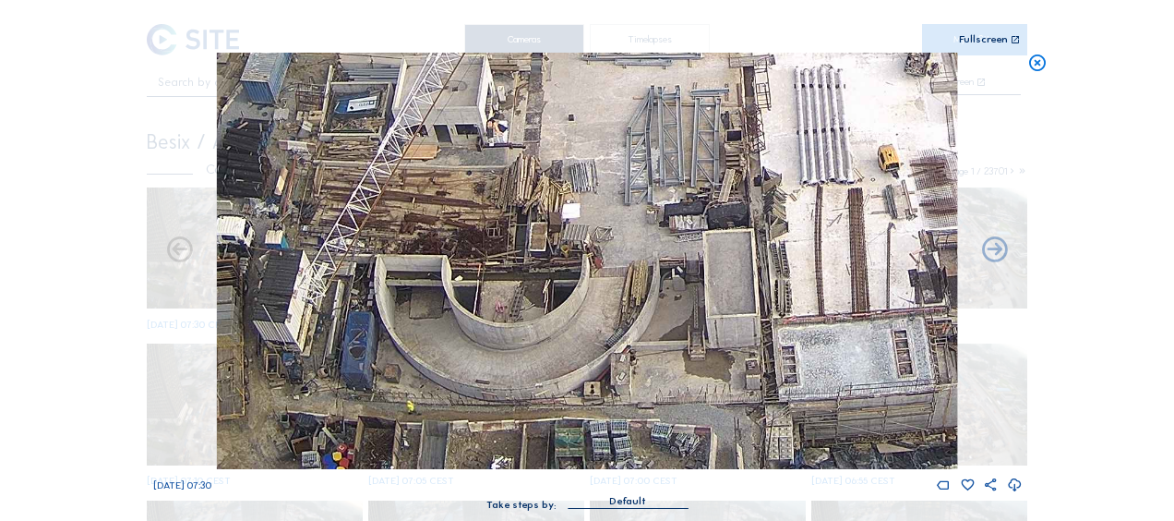
drag, startPoint x: 513, startPoint y: 229, endPoint x: 620, endPoint y: 195, distance: 112.4
click at [620, 195] on img at bounding box center [587, 261] width 740 height 416
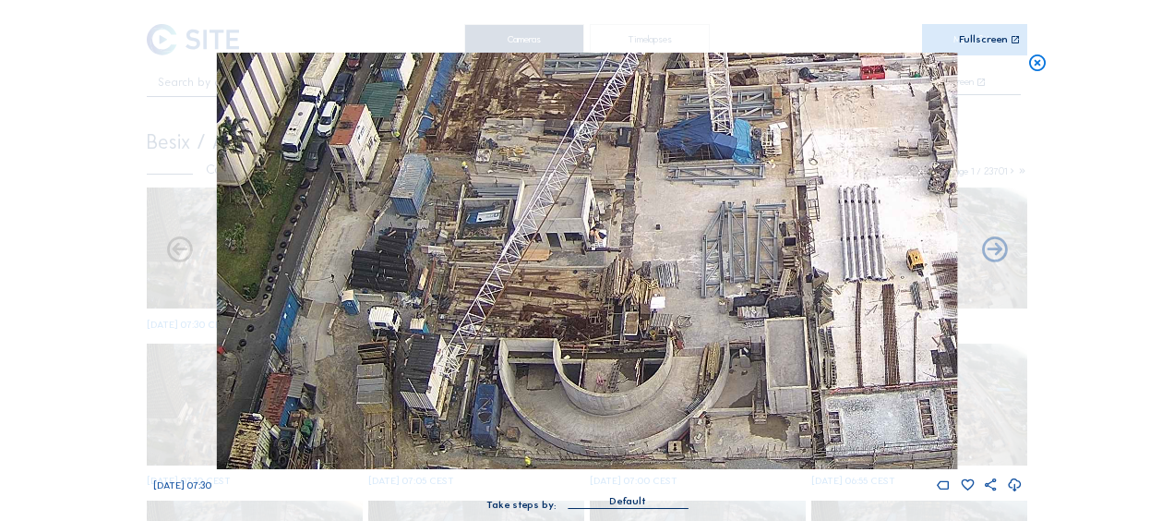
drag, startPoint x: 607, startPoint y: 116, endPoint x: 570, endPoint y: 210, distance: 101.5
click at [574, 234] on img at bounding box center [587, 261] width 740 height 416
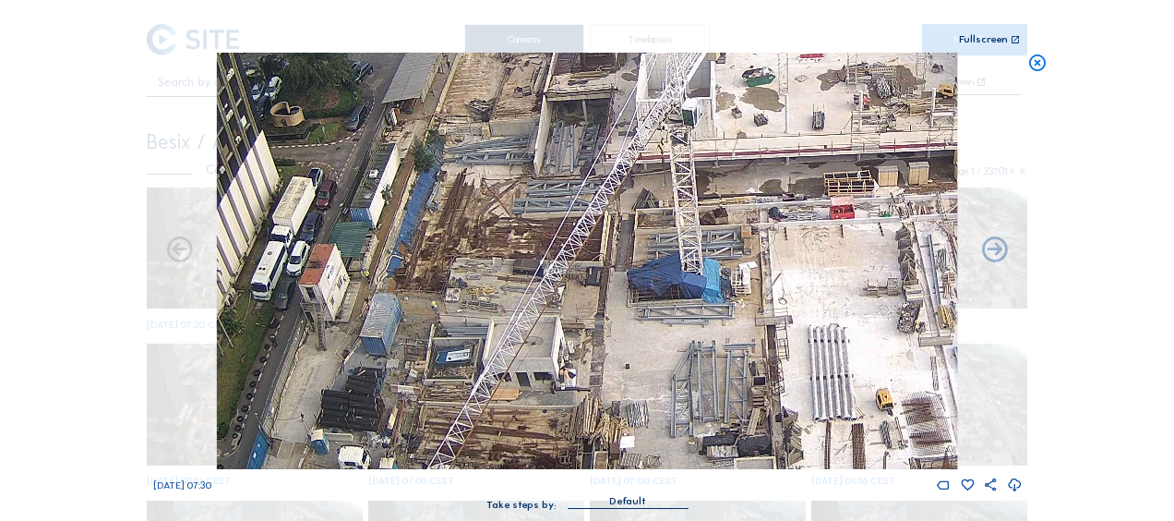
drag, startPoint x: 541, startPoint y: 179, endPoint x: 536, endPoint y: 234, distance: 55.6
click at [536, 234] on img at bounding box center [587, 261] width 740 height 416
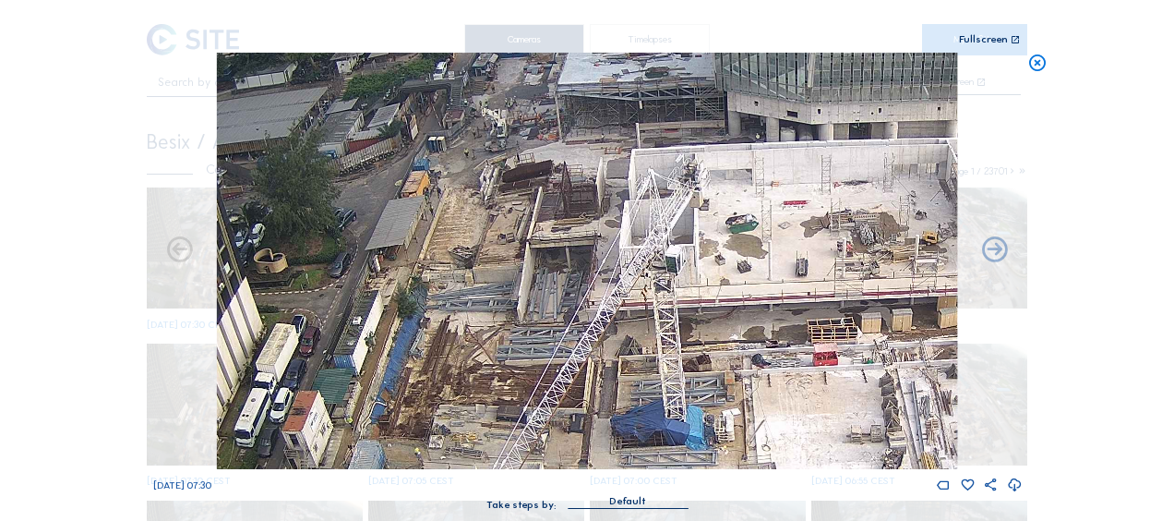
drag, startPoint x: 492, startPoint y: 234, endPoint x: 480, endPoint y: 274, distance: 41.5
click at [482, 277] on img at bounding box center [587, 261] width 740 height 416
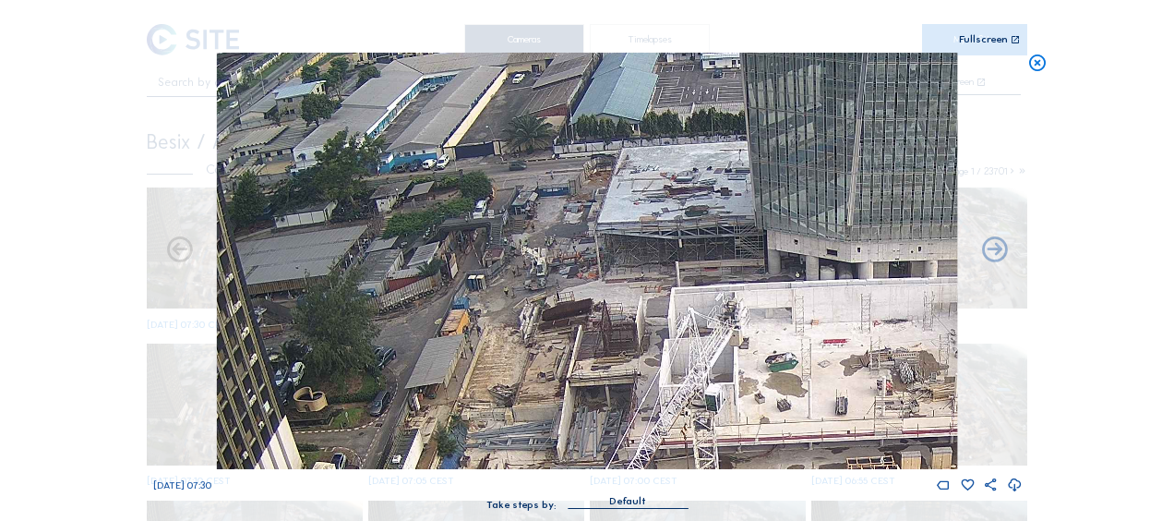
drag, startPoint x: 548, startPoint y: 290, endPoint x: 588, endPoint y: 414, distance: 129.9
click at [588, 414] on img at bounding box center [587, 261] width 740 height 416
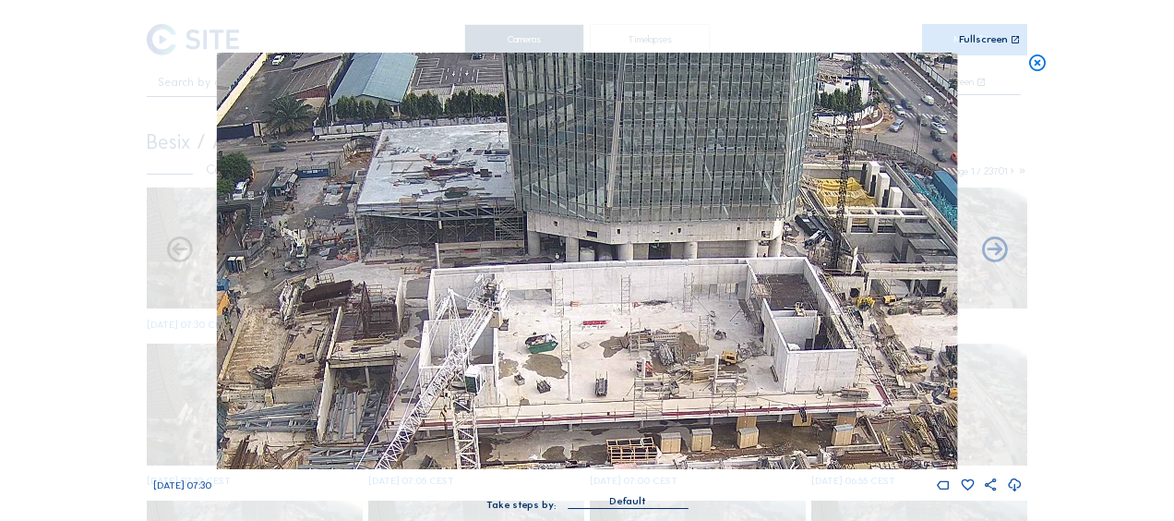
drag, startPoint x: 572, startPoint y: 362, endPoint x: 349, endPoint y: 354, distance: 223.6
click at [349, 354] on img at bounding box center [587, 261] width 740 height 416
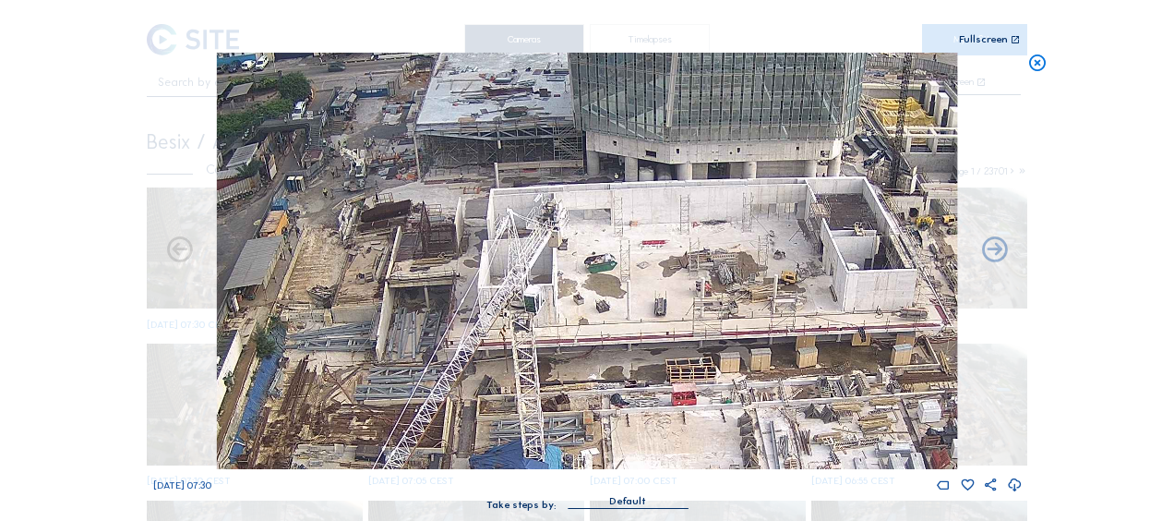
drag, startPoint x: 348, startPoint y: 353, endPoint x: 422, endPoint y: 426, distance: 103.8
click at [414, 268] on img at bounding box center [587, 261] width 740 height 416
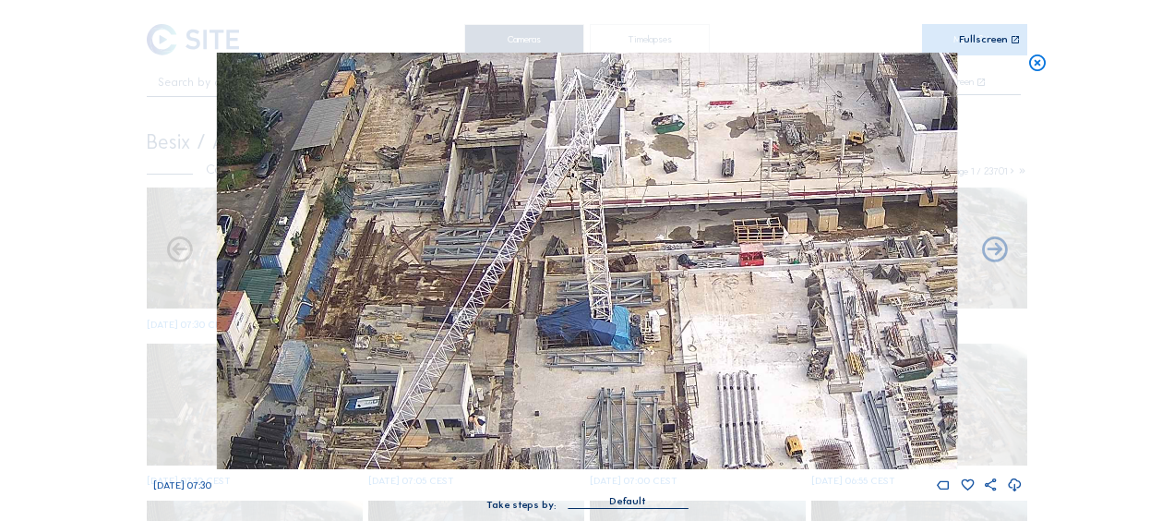
drag, startPoint x: 446, startPoint y: 383, endPoint x: 508, endPoint y: 247, distance: 149.1
click at [508, 247] on img at bounding box center [587, 261] width 740 height 416
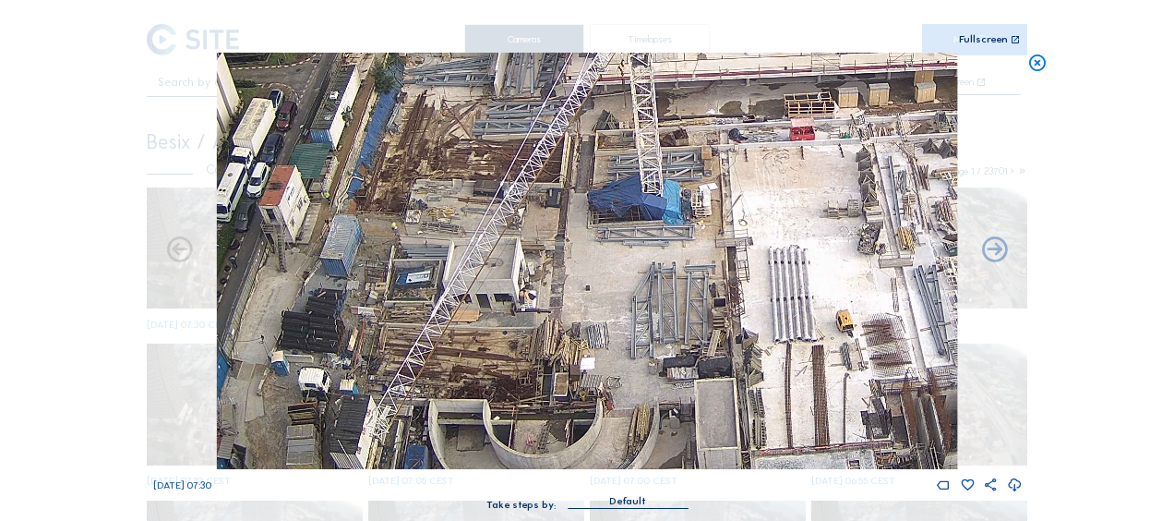
drag, startPoint x: 486, startPoint y: 339, endPoint x: 536, endPoint y: 209, distance: 139.7
click at [536, 209] on img at bounding box center [587, 261] width 740 height 416
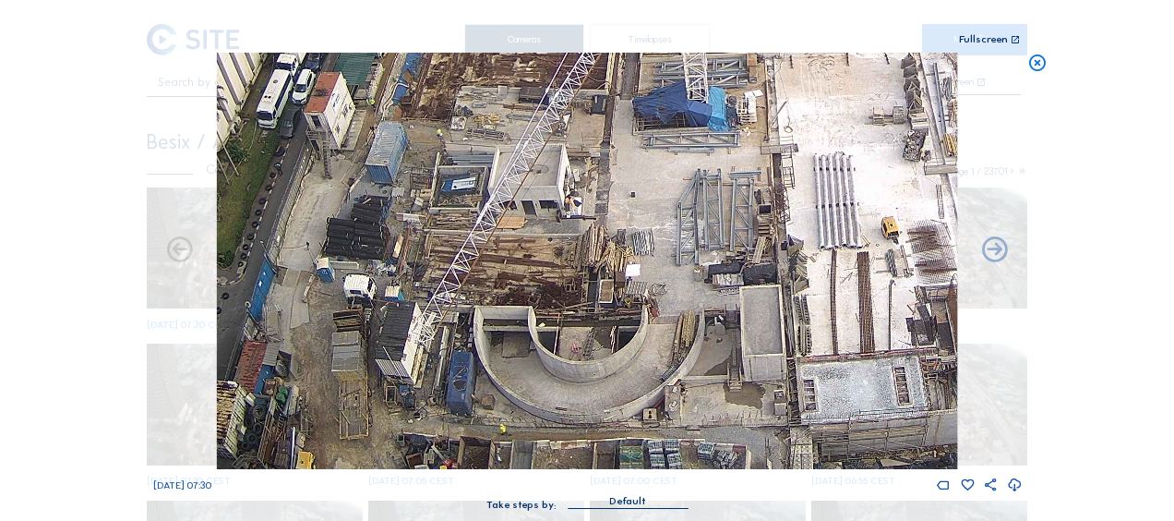
drag, startPoint x: 500, startPoint y: 303, endPoint x: 535, endPoint y: 223, distance: 86.8
click at [535, 223] on img at bounding box center [587, 261] width 740 height 416
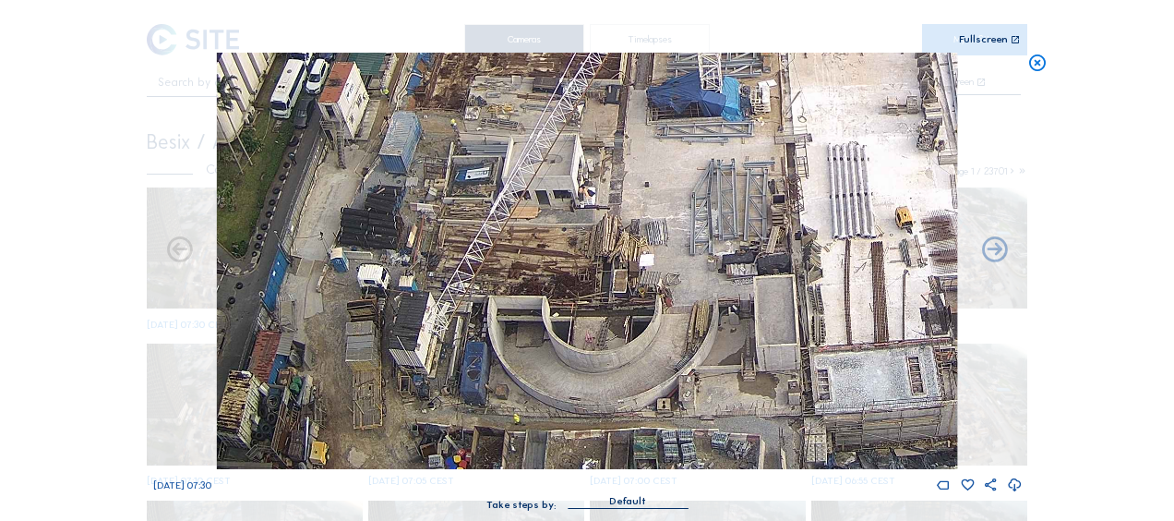
drag, startPoint x: 515, startPoint y: 285, endPoint x: 546, endPoint y: 229, distance: 64.5
click at [546, 229] on img at bounding box center [587, 261] width 740 height 416
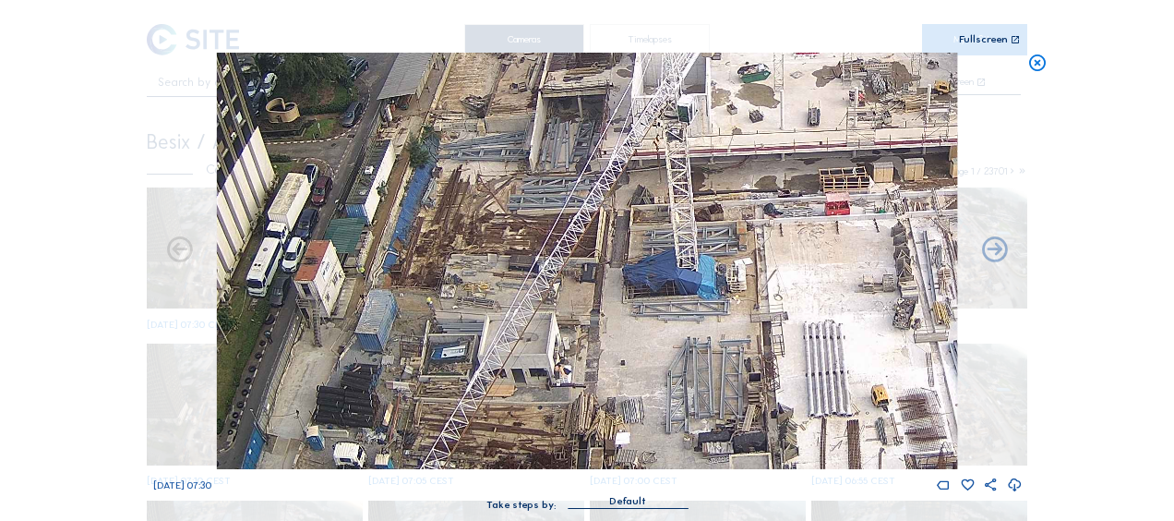
drag, startPoint x: 541, startPoint y: 236, endPoint x: 501, endPoint y: 414, distance: 182.5
click at [501, 414] on img at bounding box center [587, 261] width 740 height 416
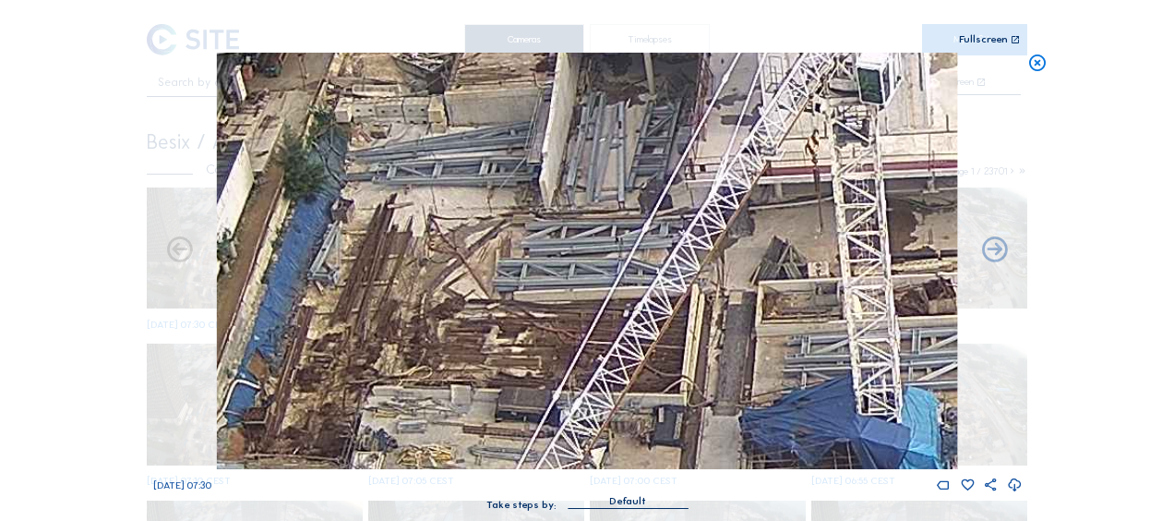
drag, startPoint x: 515, startPoint y: 293, endPoint x: 524, endPoint y: 418, distance: 125.9
click at [519, 441] on img at bounding box center [587, 261] width 740 height 416
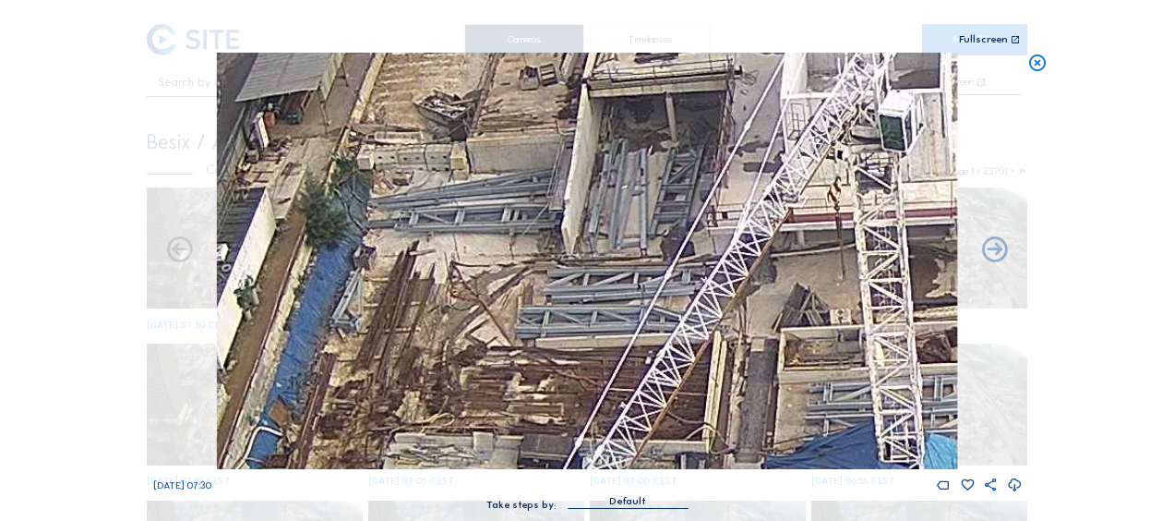
drag, startPoint x: 544, startPoint y: 355, endPoint x: 563, endPoint y: 392, distance: 41.7
click at [563, 392] on img at bounding box center [587, 261] width 740 height 416
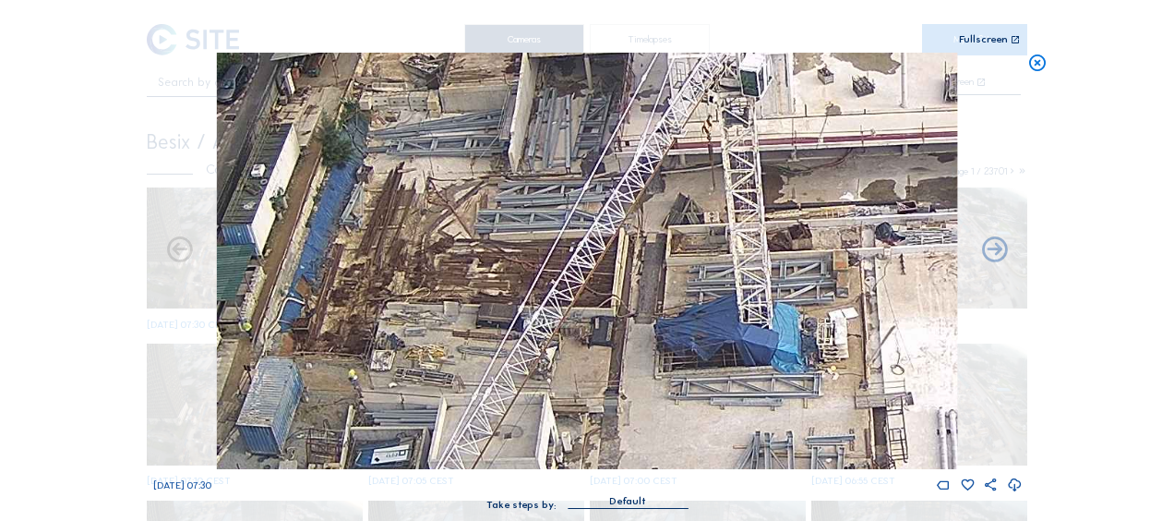
drag, startPoint x: 565, startPoint y: 348, endPoint x: 500, endPoint y: 219, distance: 144.5
click at [500, 219] on img at bounding box center [587, 261] width 740 height 416
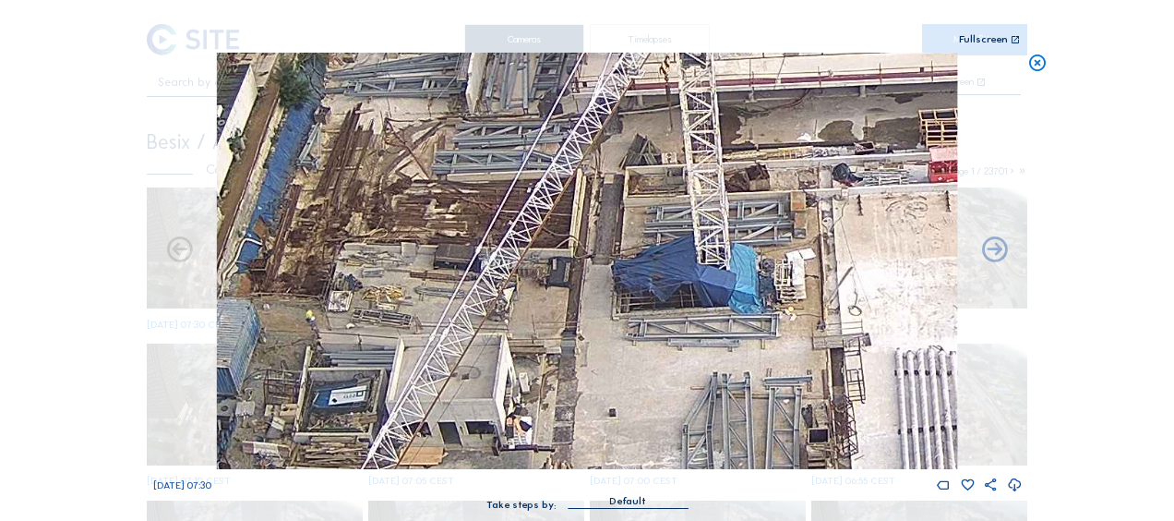
drag, startPoint x: 500, startPoint y: 241, endPoint x: 486, endPoint y: 222, distance: 23.1
click at [486, 222] on img at bounding box center [587, 261] width 740 height 416
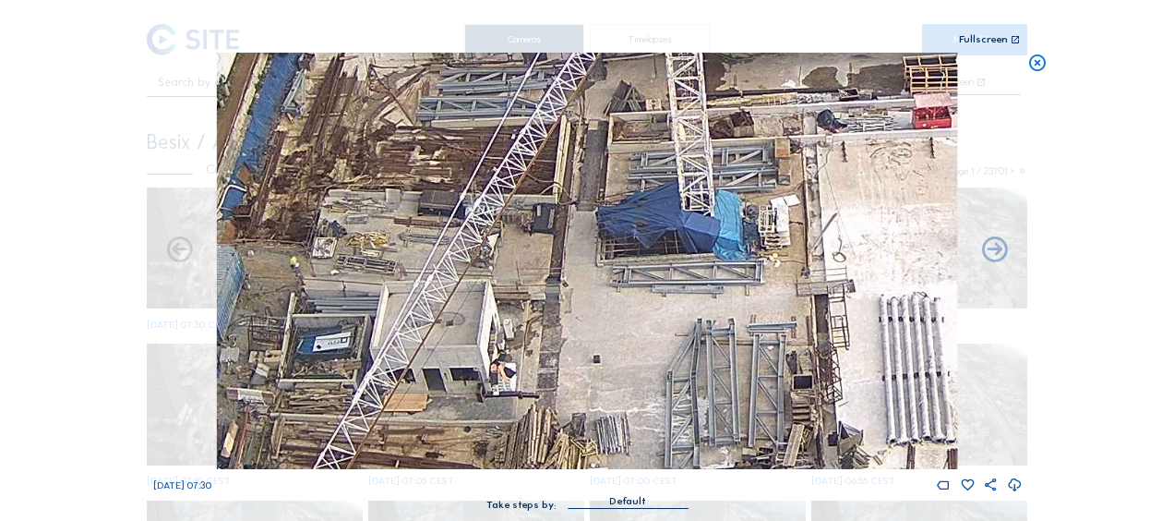
drag, startPoint x: 500, startPoint y: 261, endPoint x: 475, endPoint y: 170, distance: 94.7
click at [475, 170] on img at bounding box center [587, 261] width 740 height 416
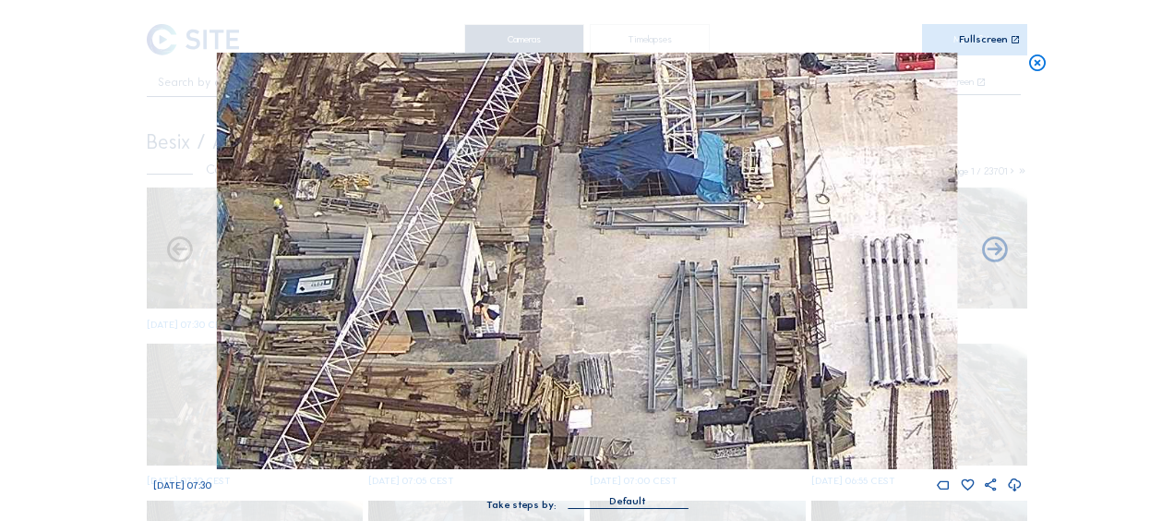
drag, startPoint x: 646, startPoint y: 329, endPoint x: 717, endPoint y: 233, distance: 119.5
click at [717, 233] on img at bounding box center [587, 261] width 740 height 416
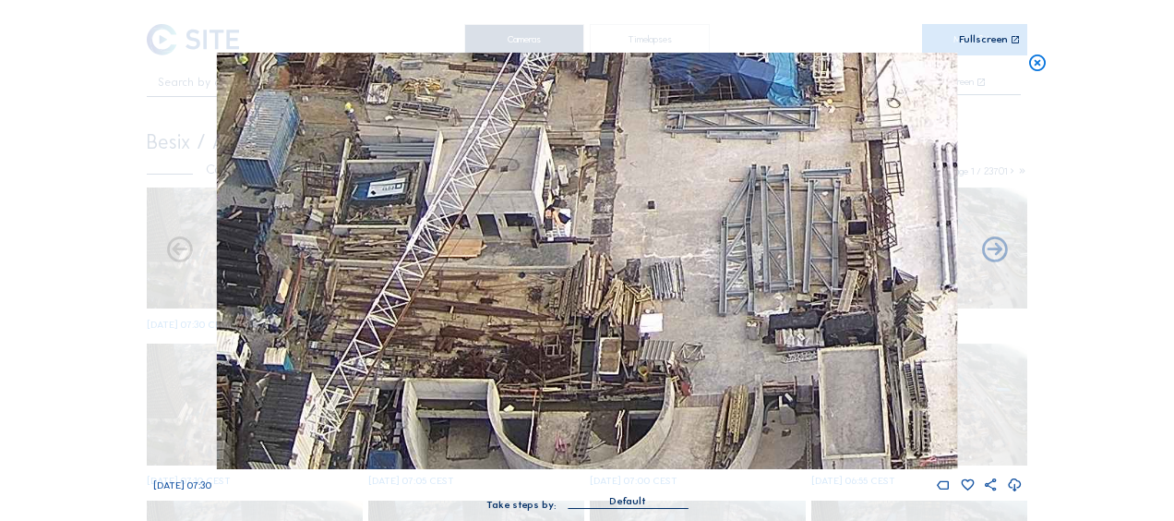
click at [1039, 63] on icon at bounding box center [1037, 63] width 20 height 21
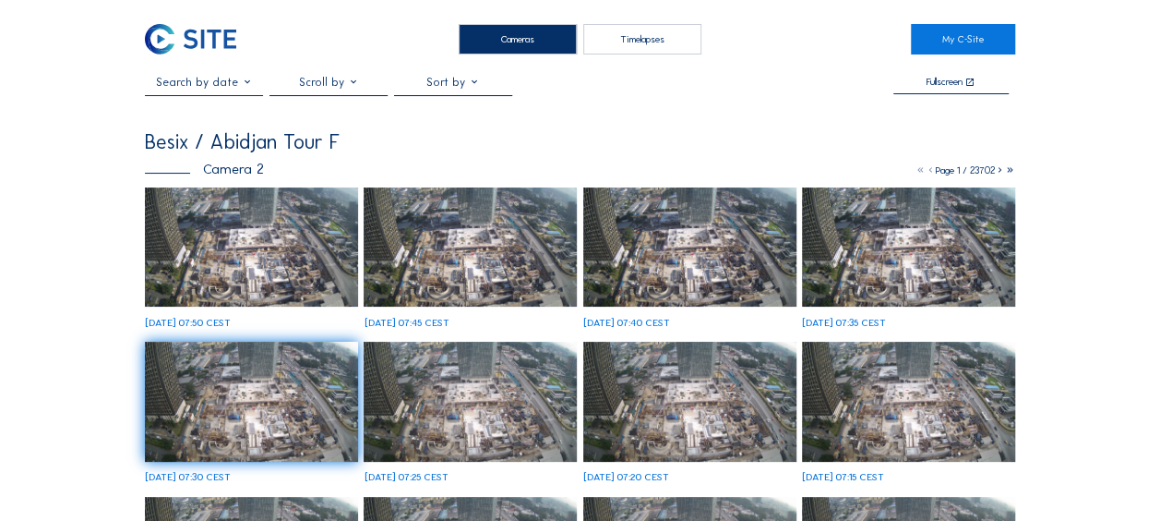
click at [203, 259] on img at bounding box center [251, 247] width 213 height 120
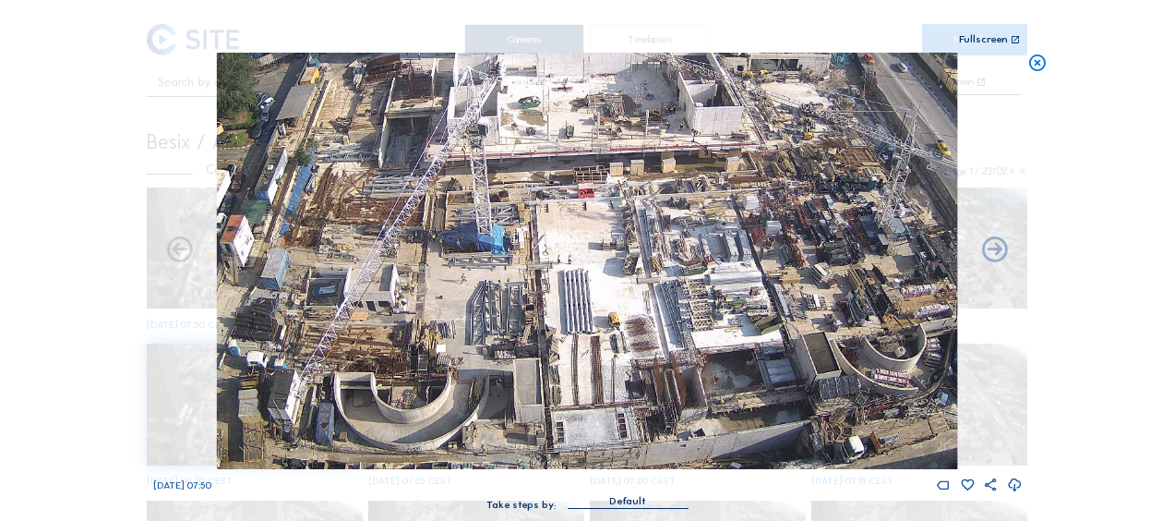
drag, startPoint x: 631, startPoint y: 320, endPoint x: 692, endPoint y: 295, distance: 65.8
click at [692, 295] on img at bounding box center [587, 261] width 740 height 416
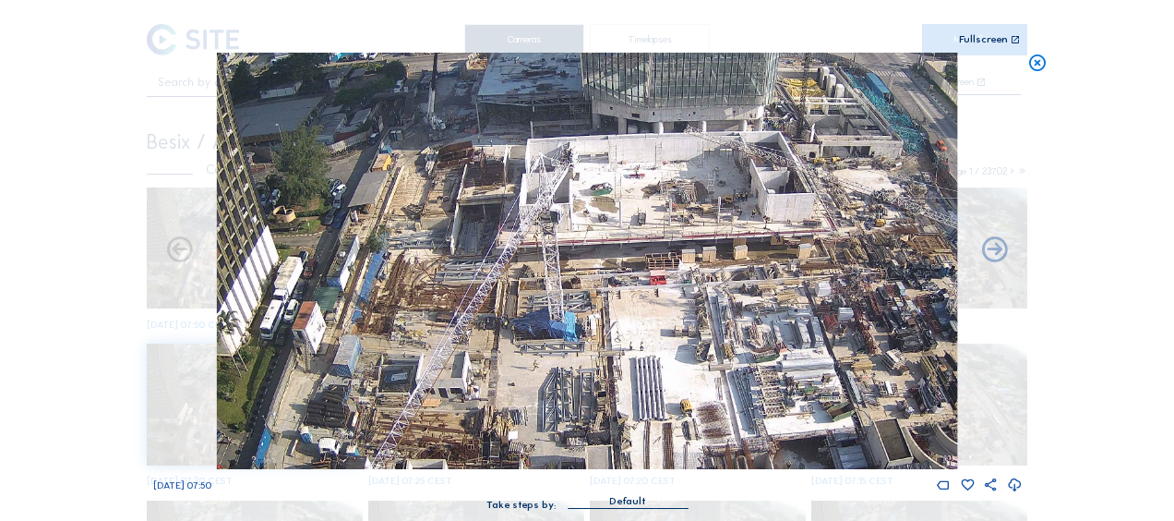
drag, startPoint x: 443, startPoint y: 319, endPoint x: 474, endPoint y: 419, distance: 104.5
click at [474, 419] on img at bounding box center [587, 261] width 740 height 416
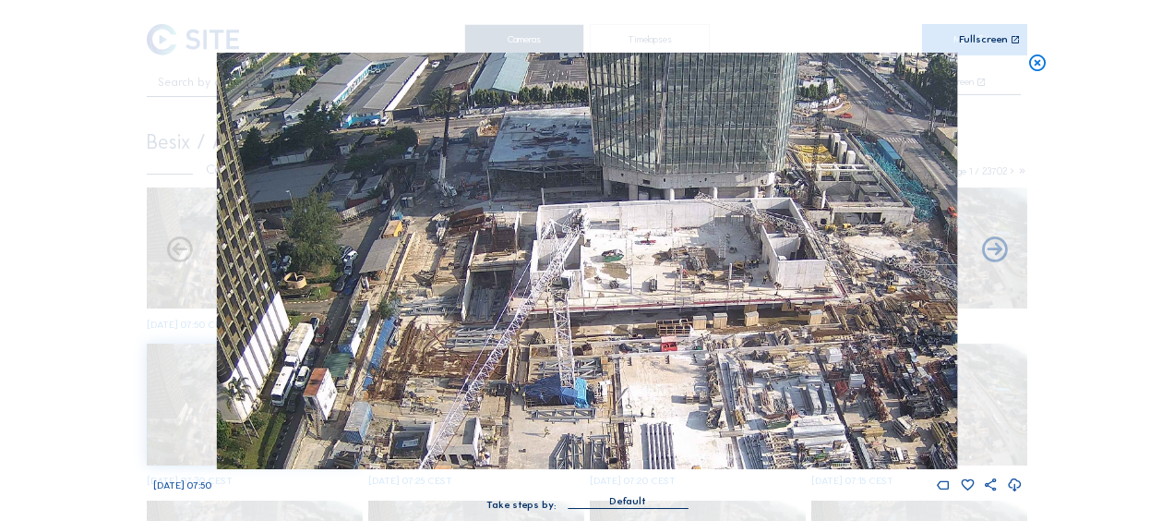
drag, startPoint x: 421, startPoint y: 316, endPoint x: 432, endPoint y: 382, distance: 67.4
click at [432, 382] on img at bounding box center [587, 261] width 740 height 416
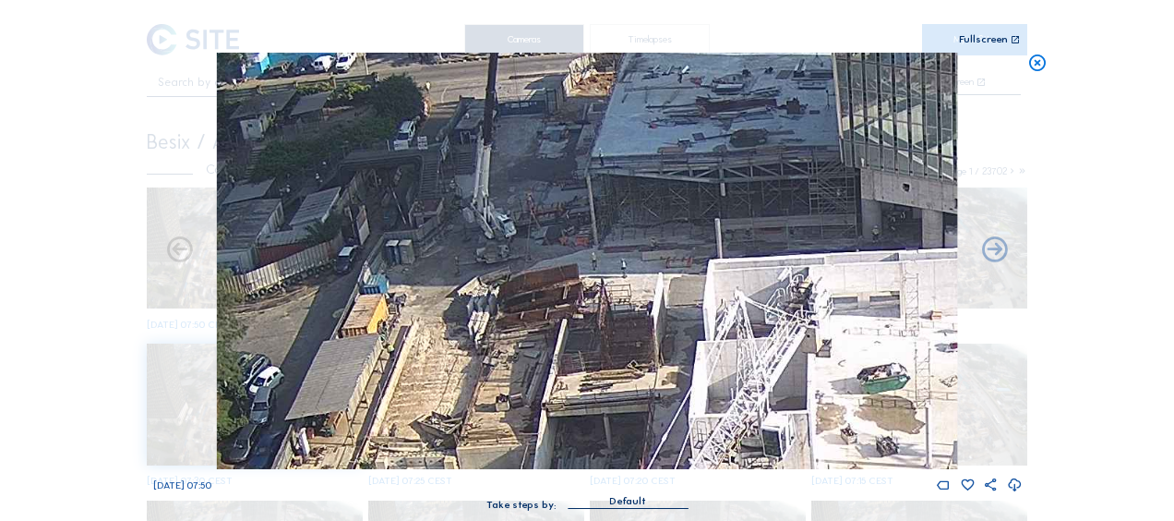
drag, startPoint x: 462, startPoint y: 210, endPoint x: 464, endPoint y: 367, distance: 157.0
click at [464, 367] on img at bounding box center [587, 261] width 740 height 416
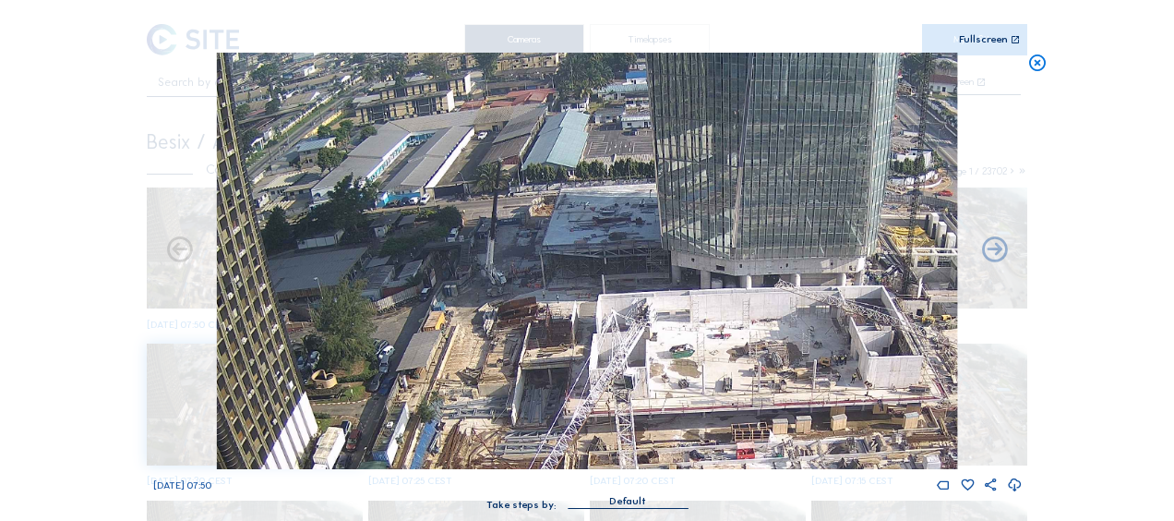
click at [1038, 58] on icon at bounding box center [1037, 63] width 20 height 21
